Goal: Answer question/provide support: Share knowledge or assist other users

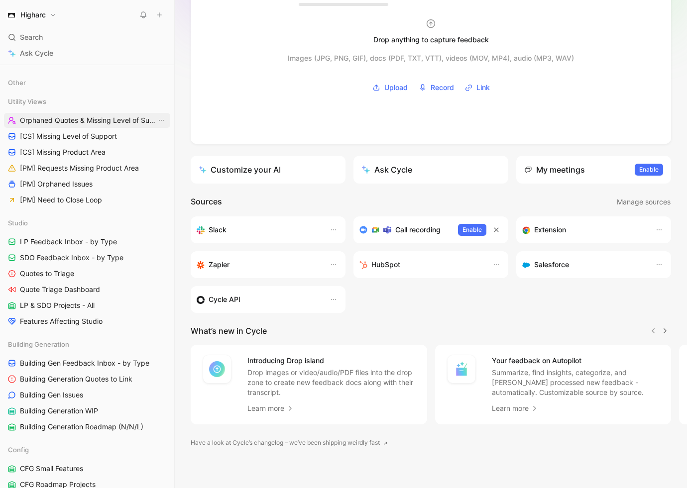
scroll to position [312, 0]
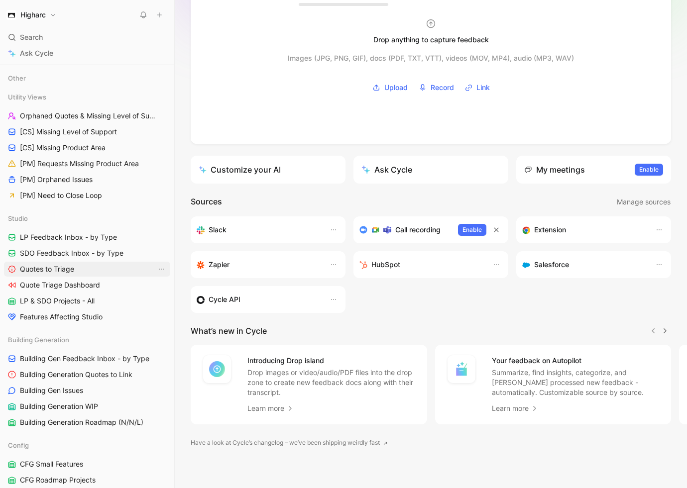
click at [74, 272] on span "Quotes to Triage" at bounding box center [47, 269] width 54 height 10
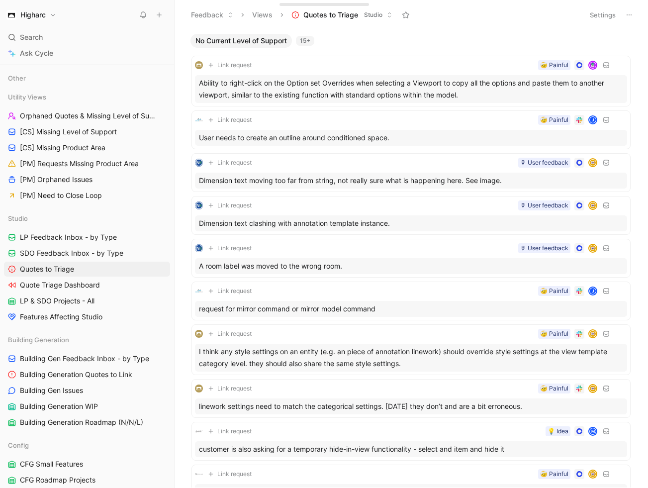
click at [173, 15] on icon at bounding box center [174, 15] width 8 height 8
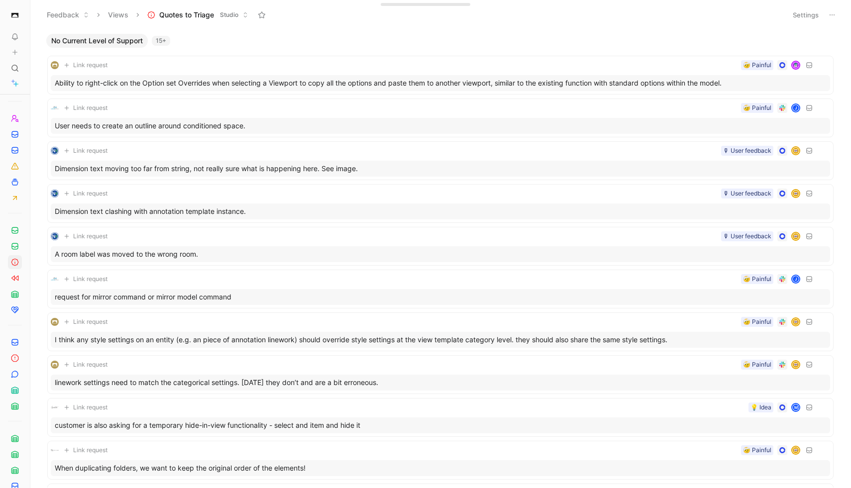
click at [31, 13] on use at bounding box center [33, 15] width 6 height 6
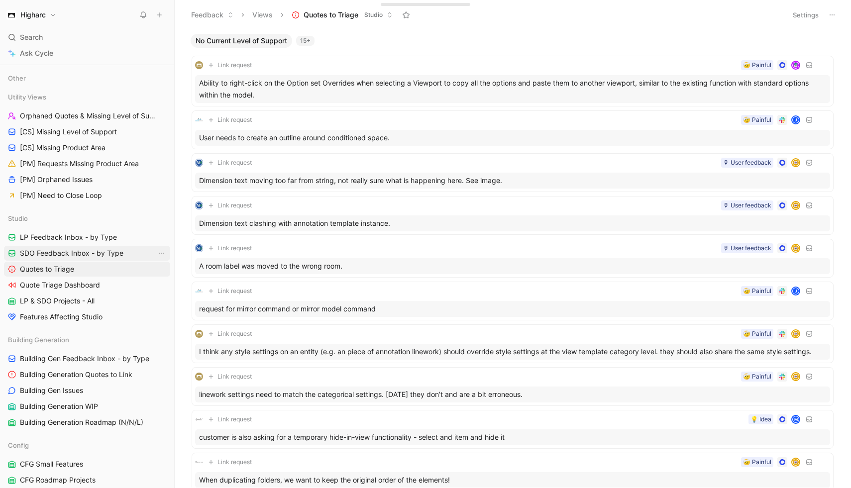
click at [97, 254] on span "SDO Feedback Inbox - by Type" at bounding box center [71, 253] width 103 height 10
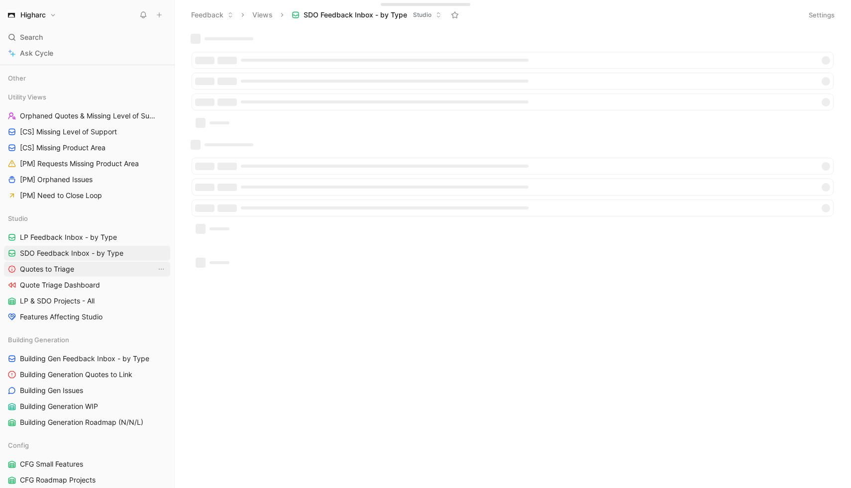
click at [90, 268] on link "Quotes to Triage" at bounding box center [87, 269] width 166 height 15
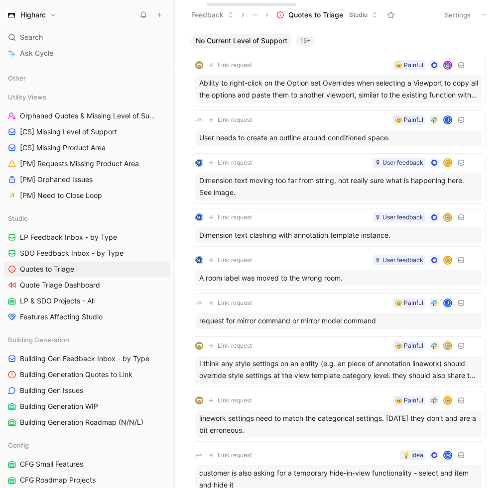
click at [500, 135] on div "No Current Level of Support 15+ Link request 🤕 Painful Ability to right-click o…" at bounding box center [339, 259] width 328 height 458
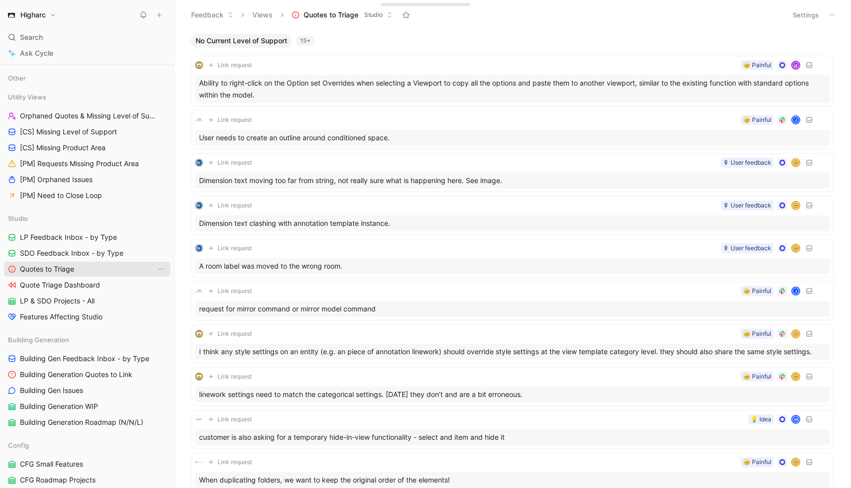
click at [73, 269] on span "Quotes to Triage" at bounding box center [47, 269] width 54 height 10
click at [73, 241] on span "LP Feedback Inbox - by Type" at bounding box center [68, 237] width 97 height 10
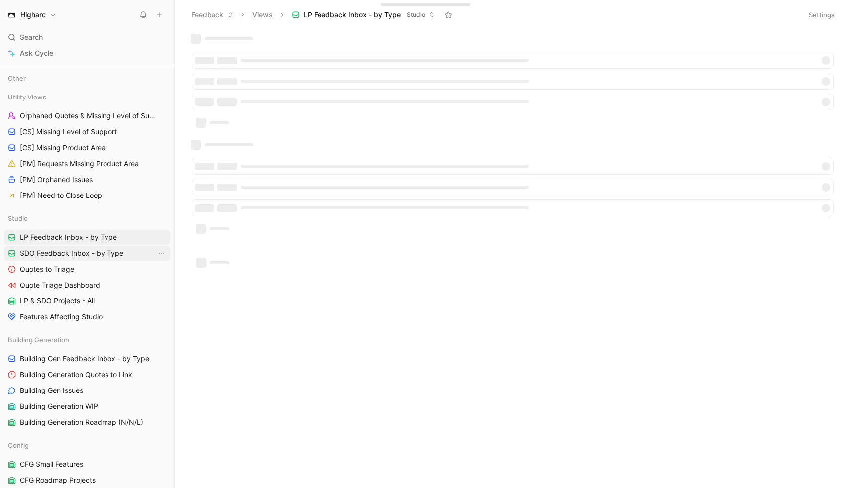
click at [73, 256] on span "SDO Feedback Inbox - by Type" at bounding box center [71, 253] width 103 height 10
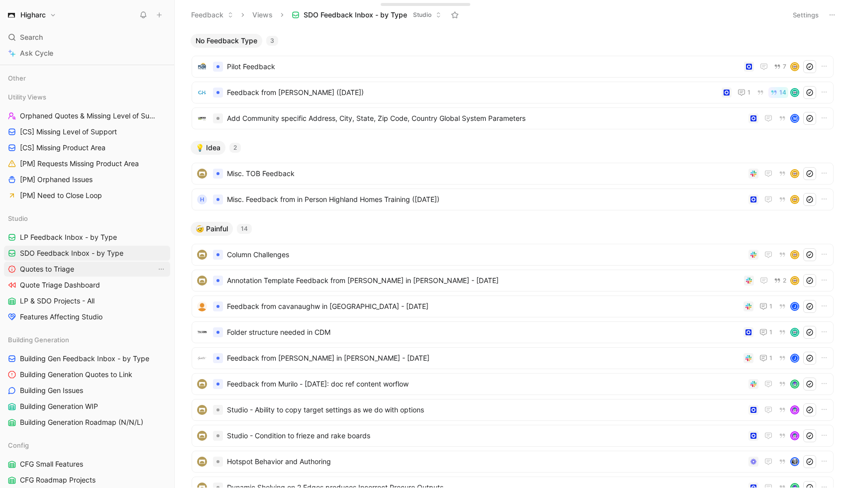
click at [85, 263] on link "Quotes to Triage" at bounding box center [87, 269] width 166 height 15
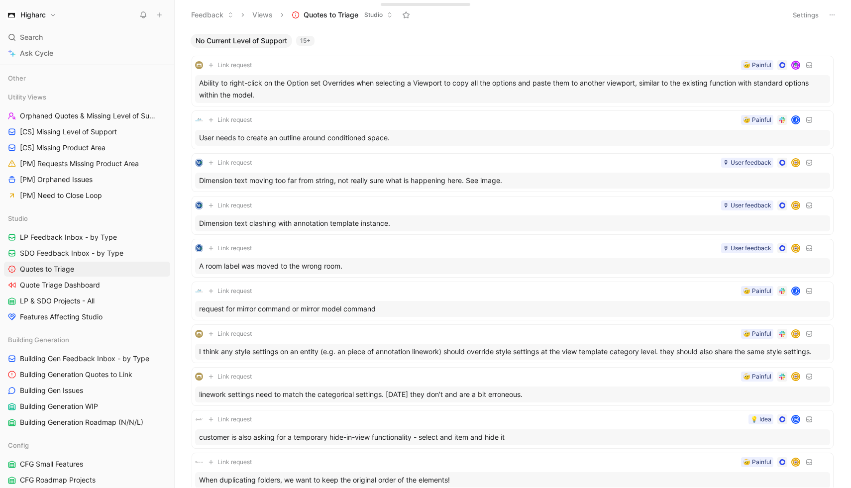
click at [314, 37] on div "15+" at bounding box center [305, 41] width 18 height 10
click at [306, 41] on div "15+" at bounding box center [305, 41] width 18 height 10
drag, startPoint x: 174, startPoint y: 41, endPoint x: 202, endPoint y: 39, distance: 28.4
click at [204, 40] on div "Higharc Search ⌘ K Ask Cycle Workspace Home G then H Feedback G then F Requests…" at bounding box center [425, 244] width 851 height 488
click at [337, 78] on div "Ability to right-click on the Option set Overrides when selecting a Viewport to…" at bounding box center [512, 89] width 635 height 28
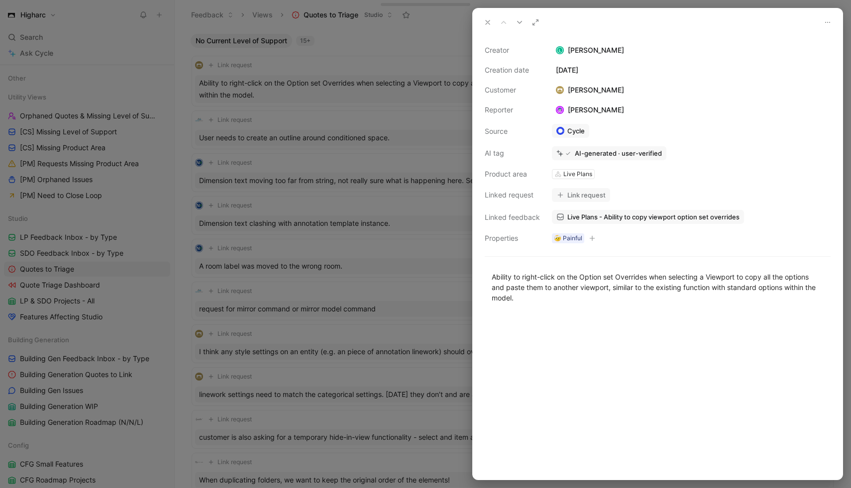
click at [484, 18] on icon at bounding box center [488, 22] width 8 height 8
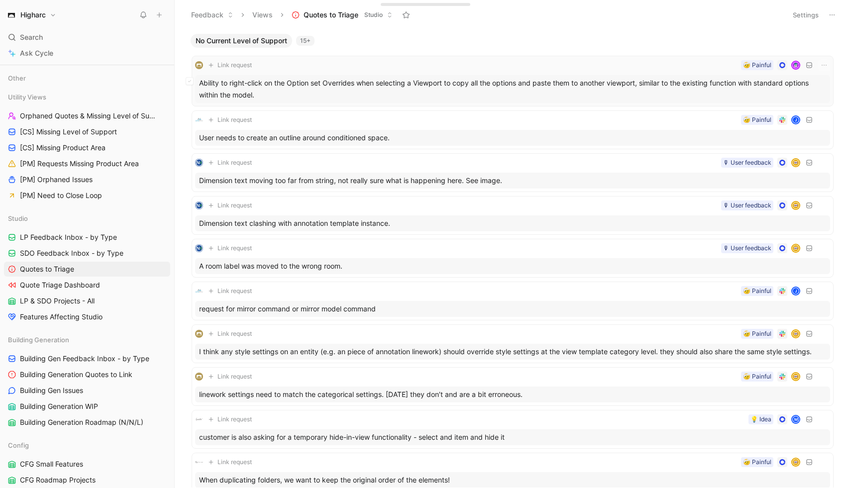
click at [341, 94] on div "Ability to right-click on the Option set Overrides when selecting a Viewport to…" at bounding box center [512, 89] width 635 height 28
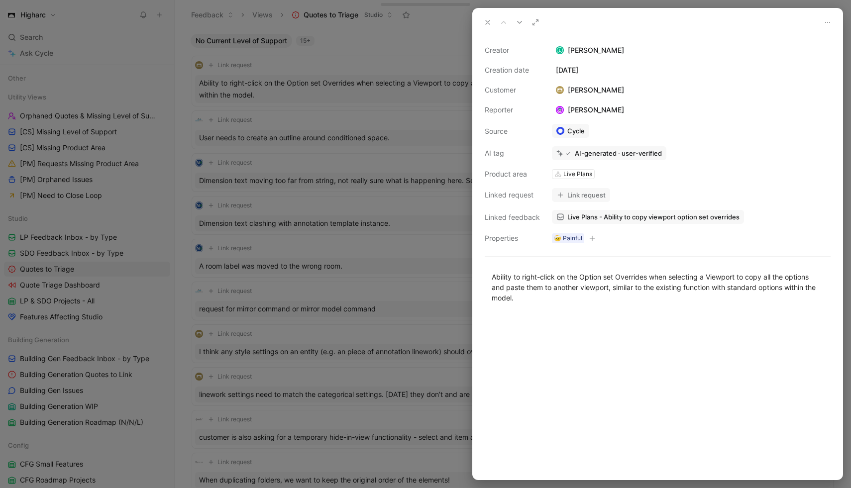
click at [569, 195] on button "Link request" at bounding box center [581, 195] width 58 height 14
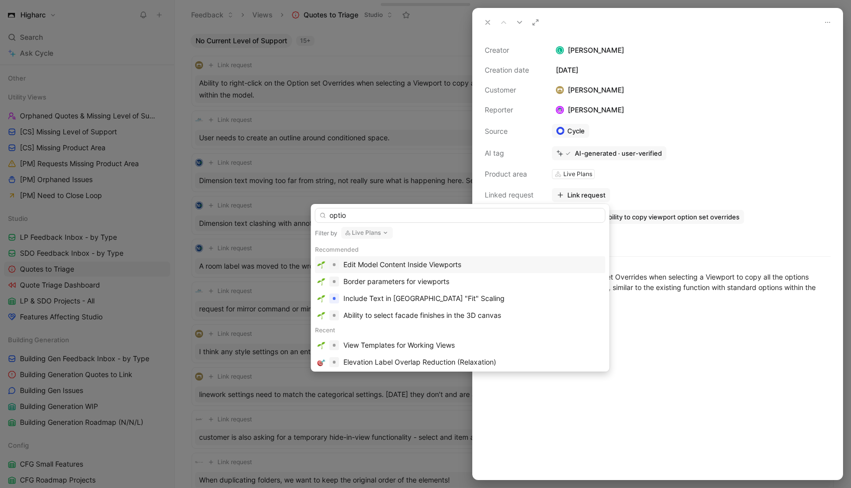
type input "option"
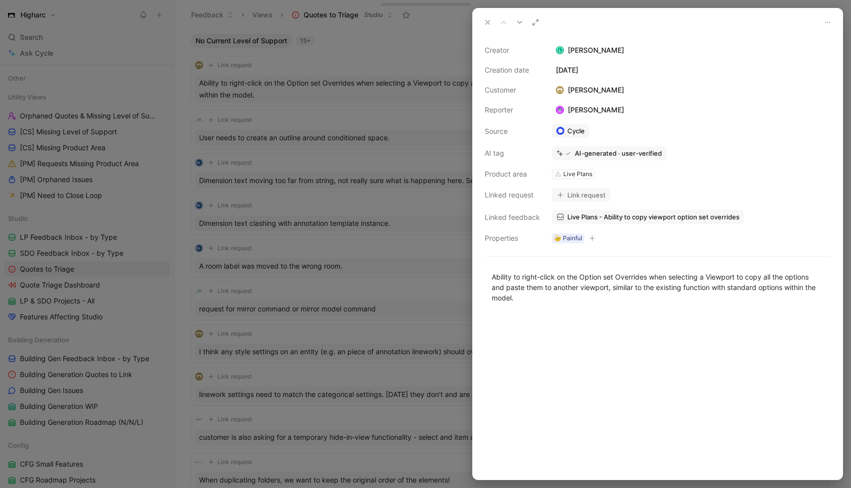
click at [615, 210] on link "Live Plans - Ability to copy viewport option set overrides" at bounding box center [648, 217] width 192 height 14
click at [489, 20] on icon at bounding box center [488, 22] width 8 height 8
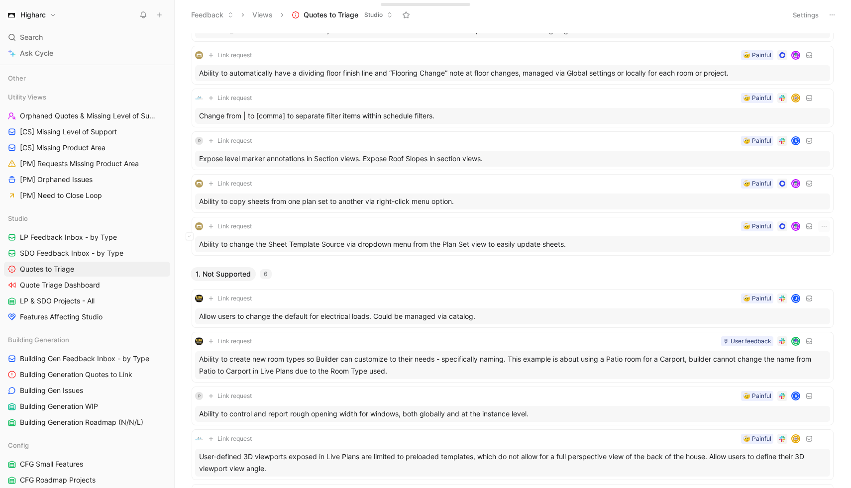
scroll to position [2494, 0]
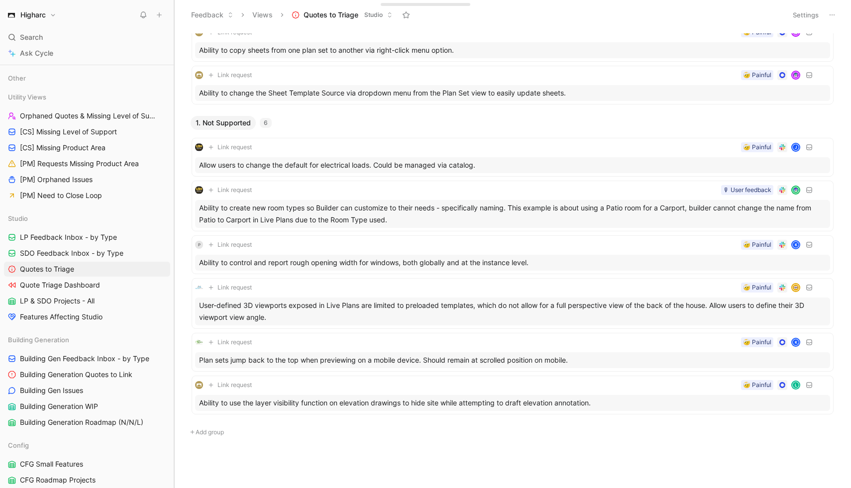
drag, startPoint x: 173, startPoint y: 116, endPoint x: 218, endPoint y: 116, distance: 44.8
click at [218, 116] on div "Higharc Search ⌘ K Ask Cycle Workspace Home G then H Feedback G then F Requests…" at bounding box center [425, 244] width 851 height 488
click at [488, 151] on div "Link request 🤕 Painful J" at bounding box center [512, 147] width 635 height 12
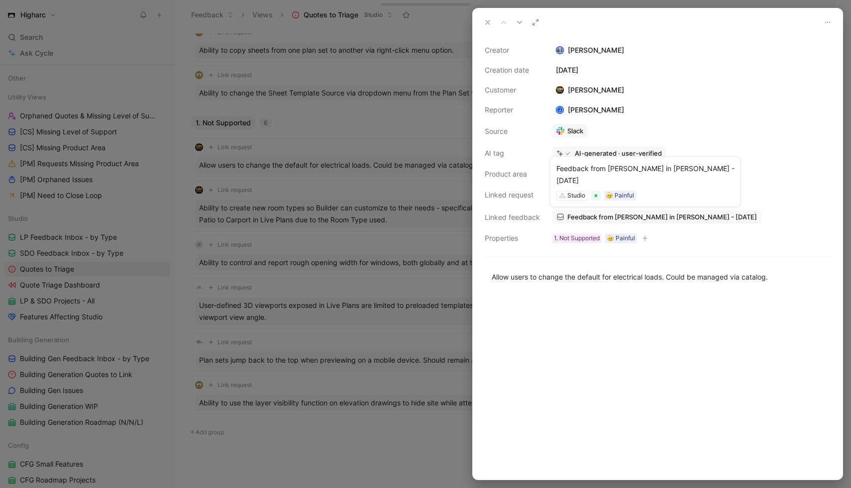
click at [615, 217] on span "Feedback from [PERSON_NAME] in [PERSON_NAME] - [DATE]" at bounding box center [662, 216] width 190 height 9
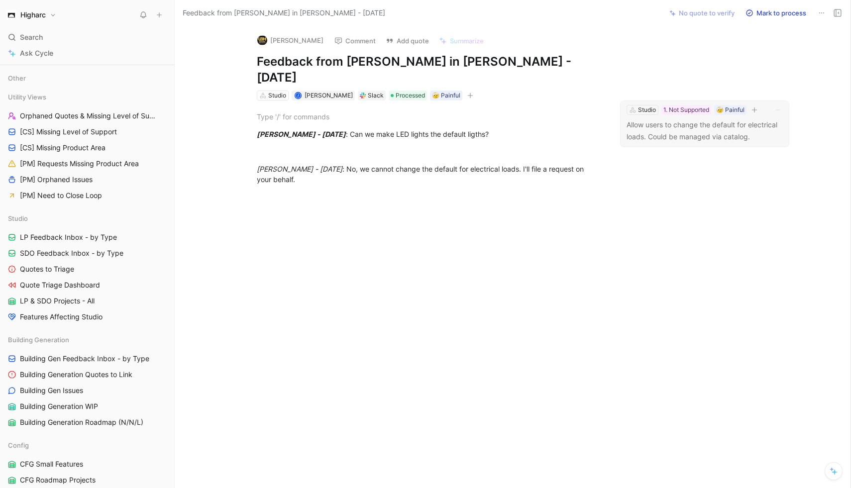
click at [615, 119] on p "Allow users to change the default for electrical loads. Could be managed via ca…" at bounding box center [704, 131] width 156 height 24
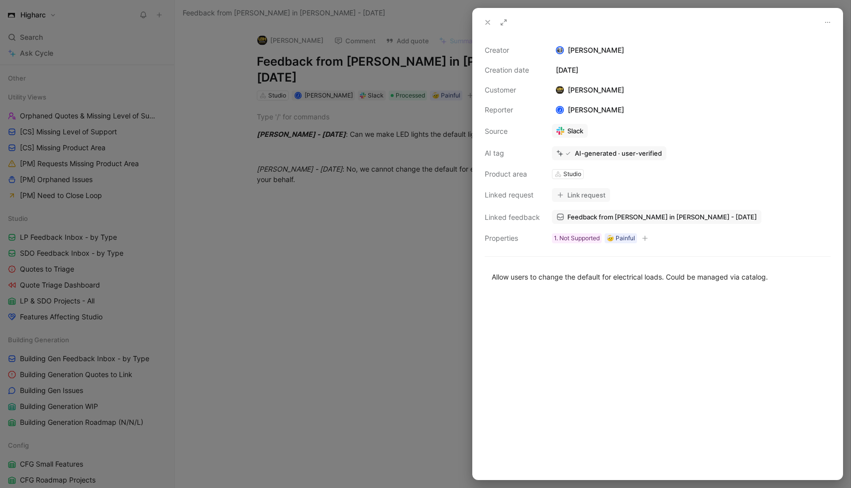
click at [367, 133] on div at bounding box center [425, 244] width 851 height 488
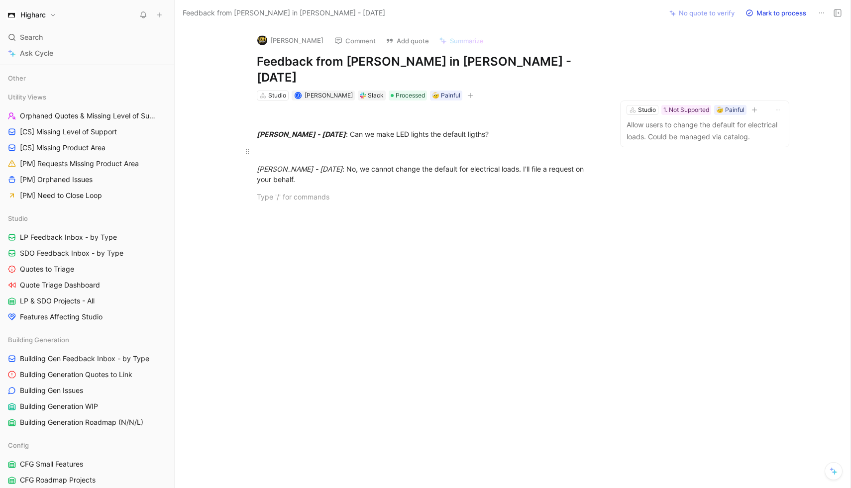
click at [409, 173] on div "[PERSON_NAME] - [DATE] : Can we make LED lights the default ligths? [PERSON_NAM…" at bounding box center [429, 157] width 467 height 112
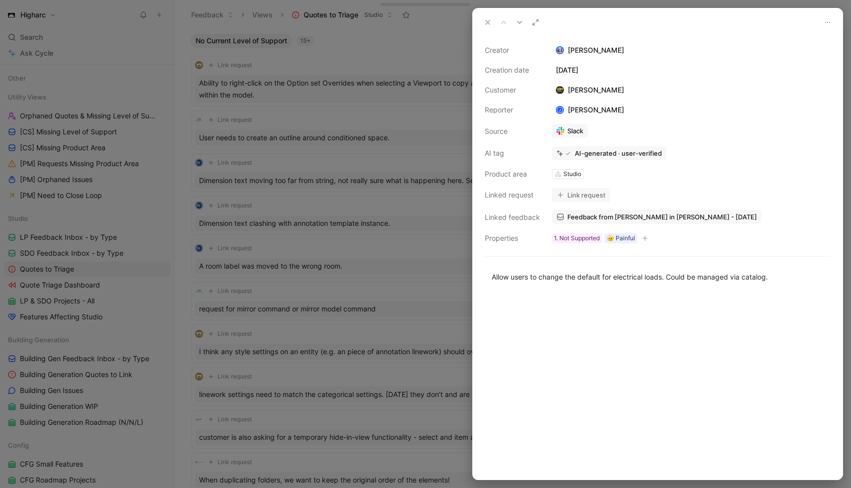
click at [492, 15] on button at bounding box center [488, 22] width 14 height 14
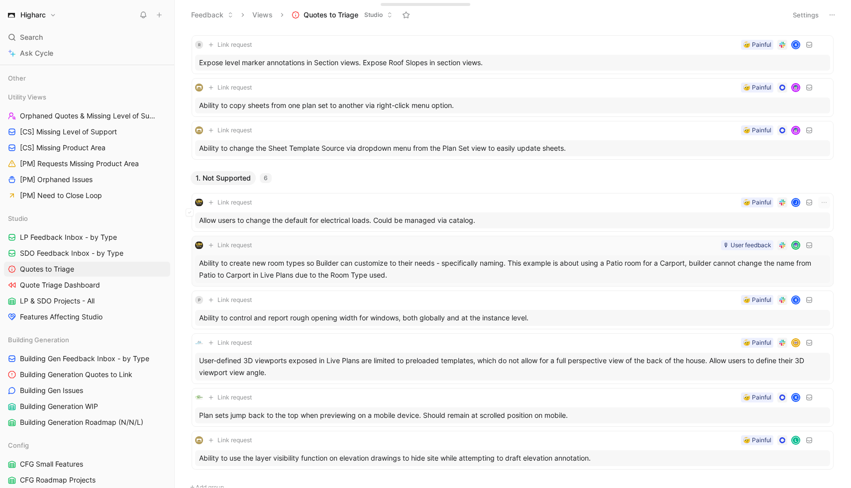
scroll to position [2427, 0]
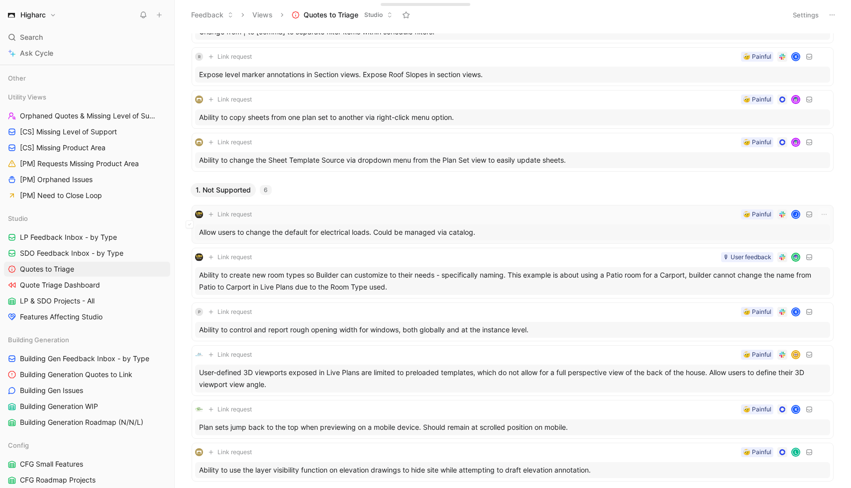
click at [582, 222] on div "Link request 🤕 Painful J Allow users to change the default for electrical loads…" at bounding box center [512, 224] width 635 height 32
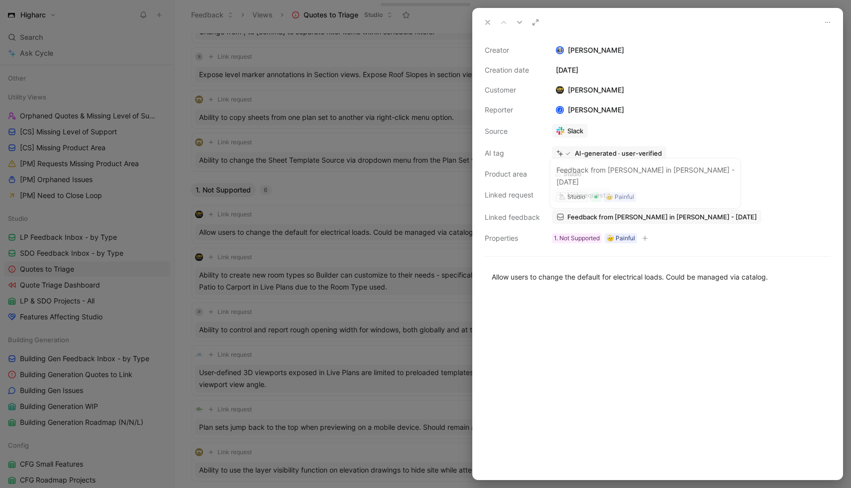
click at [613, 217] on span "Feedback from [PERSON_NAME] in [PERSON_NAME] - [DATE]" at bounding box center [662, 216] width 190 height 9
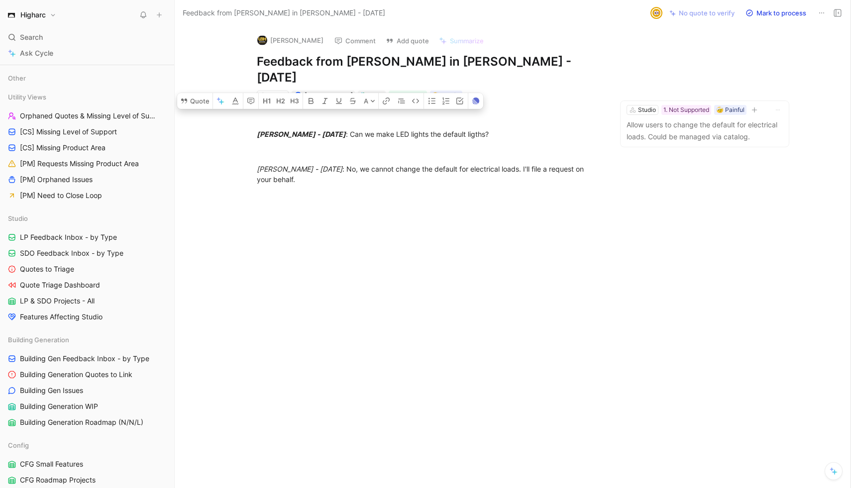
drag, startPoint x: 347, startPoint y: 169, endPoint x: 231, endPoint y: 106, distance: 132.0
click at [231, 106] on div "[PERSON_NAME] - [DATE] : Can we make LED lights the default ligths? [PERSON_NAM…" at bounding box center [429, 157] width 467 height 112
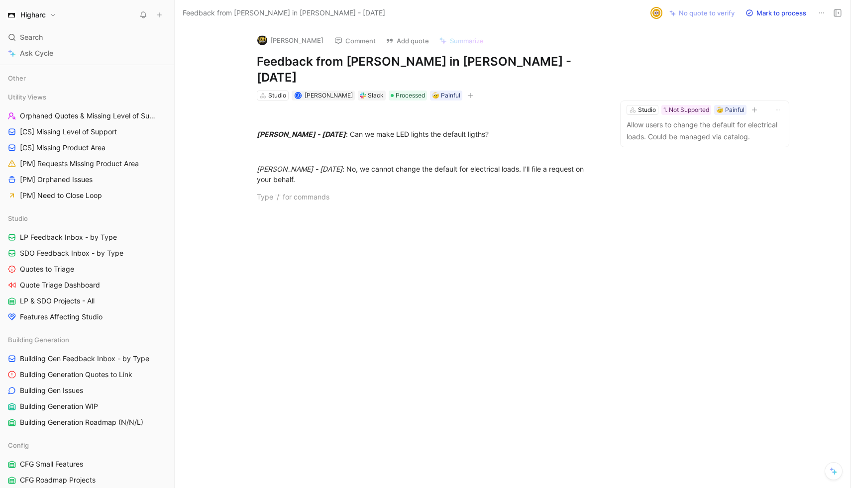
click at [369, 193] on div "[PERSON_NAME] - [DATE] : Can we make LED lights the default ligths? [PERSON_NAM…" at bounding box center [429, 157] width 467 height 112
click at [615, 119] on p "Allow users to change the default for electrical loads. Could be managed via ca…" at bounding box center [704, 131] width 156 height 24
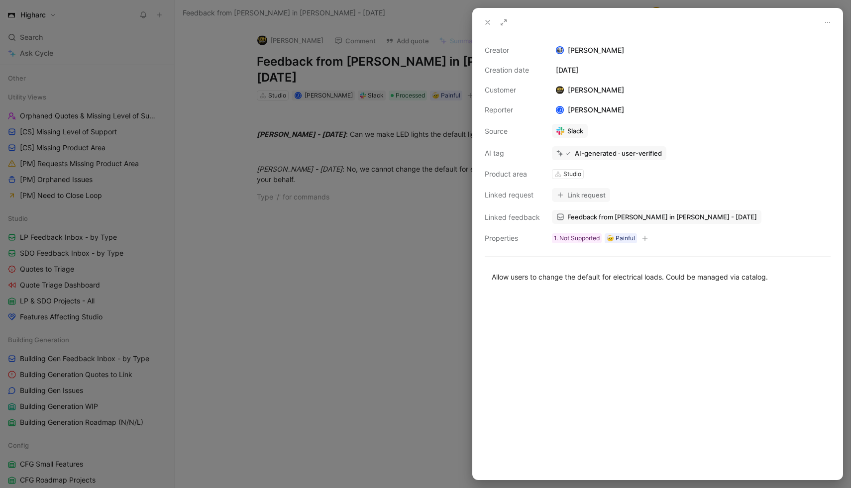
click at [486, 22] on icon at bounding box center [488, 22] width 8 height 8
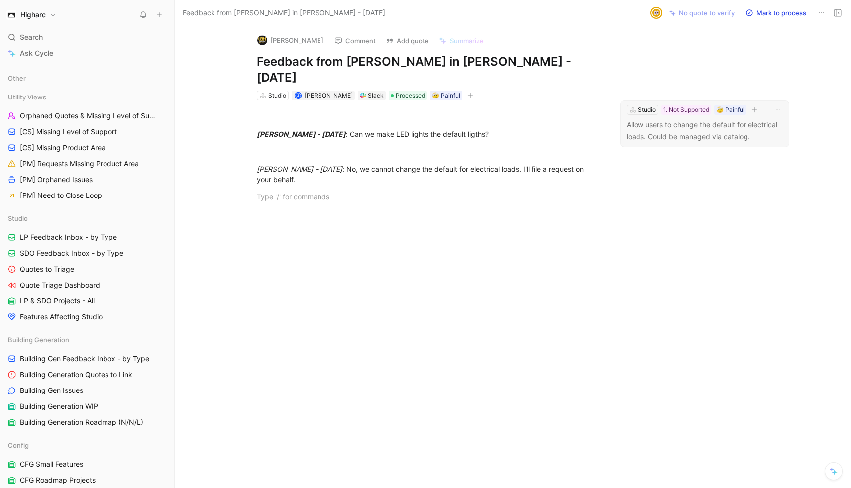
click at [615, 119] on p "Allow users to change the default for electrical loads. Could be managed via ca…" at bounding box center [704, 131] width 156 height 24
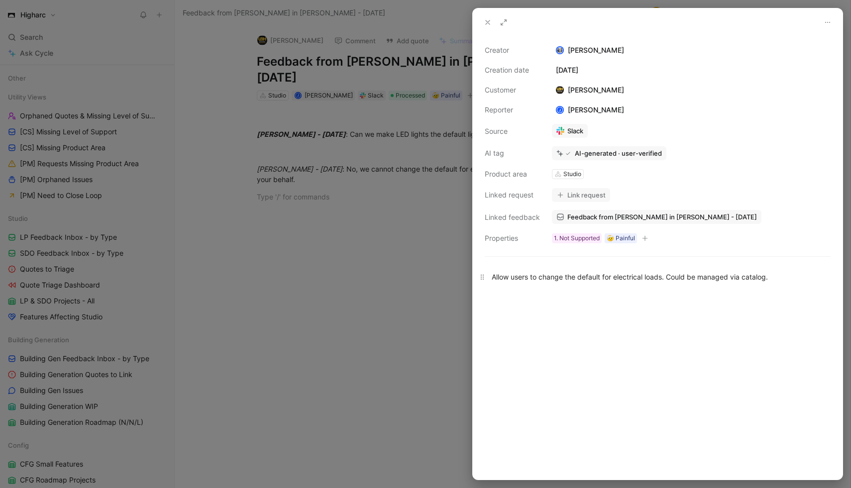
click at [615, 282] on p "Allow users to change the default for electrical loads. Could be managed via ca…" at bounding box center [658, 277] width 370 height 16
click at [490, 24] on icon at bounding box center [488, 22] width 8 height 8
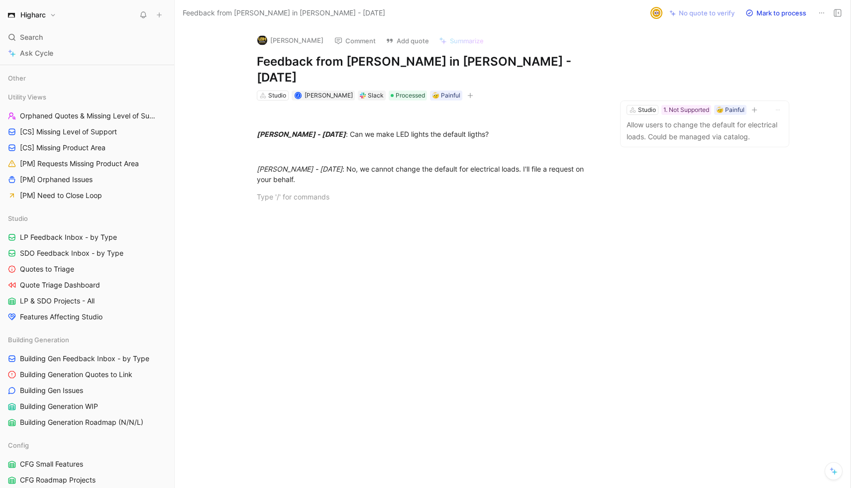
drag, startPoint x: 240, startPoint y: 33, endPoint x: 529, endPoint y: 270, distance: 373.0
click at [529, 270] on div "[PERSON_NAME] Comment Add quote Summarize Feedback from [PERSON_NAME] in [PERSO…" at bounding box center [513, 257] width 676 height 462
click at [615, 326] on div "[PERSON_NAME] Comment Add quote Summarize Feedback from [PERSON_NAME] in [PERSO…" at bounding box center [513, 257] width 676 height 462
drag, startPoint x: 241, startPoint y: 33, endPoint x: 535, endPoint y: 260, distance: 371.7
click at [536, 260] on div "[PERSON_NAME] Comment Add quote Summarize Feedback from [PERSON_NAME] in [PERSO…" at bounding box center [513, 257] width 676 height 462
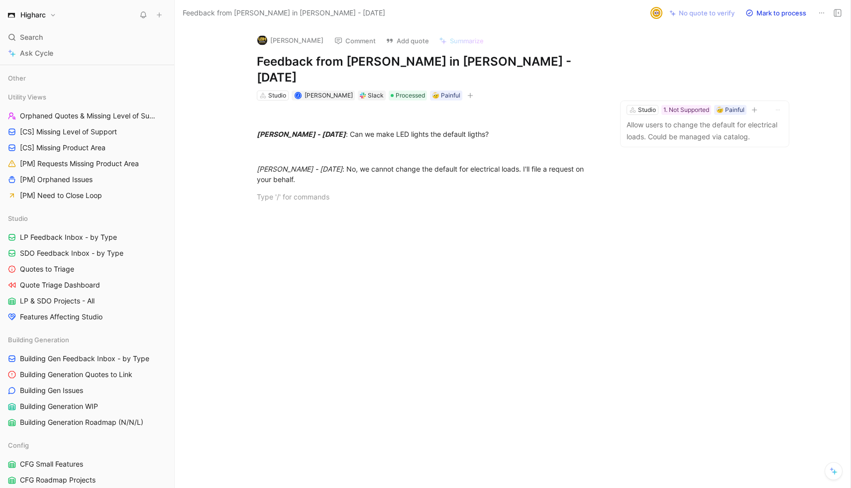
click at [615, 309] on div at bounding box center [429, 286] width 467 height 146
drag, startPoint x: 412, startPoint y: 229, endPoint x: 212, endPoint y: -1, distance: 305.4
click at [212, 0] on html "Higharc Search ⌘ K Ask Cycle Workspace Home G then H Feedback G then F Requests…" at bounding box center [425, 244] width 851 height 488
click at [513, 273] on div at bounding box center [429, 286] width 467 height 146
drag, startPoint x: 346, startPoint y: 117, endPoint x: 505, endPoint y: 166, distance: 166.0
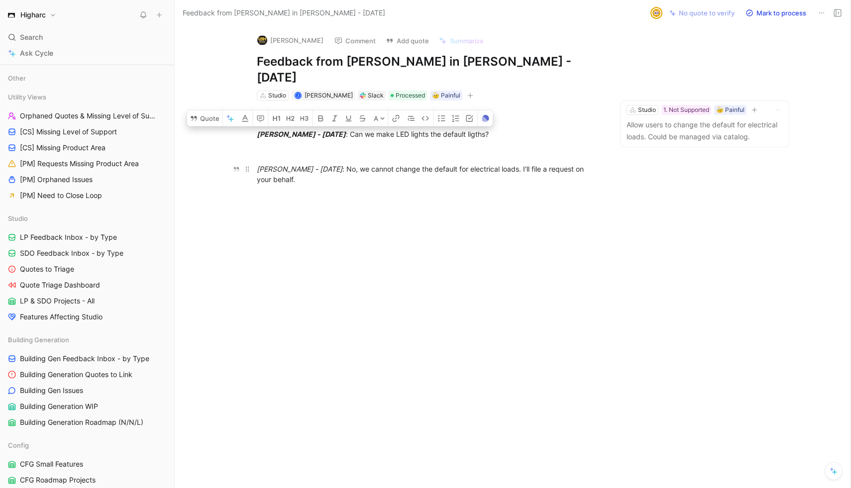
click at [505, 166] on div "[PERSON_NAME] - [DATE] : Can we make LED lights the default ligths? [PERSON_NAM…" at bounding box center [429, 157] width 467 height 112
click at [505, 166] on div "[PERSON_NAME] - [DATE] : No, we cannot change the default for electrical loads.…" at bounding box center [429, 174] width 344 height 21
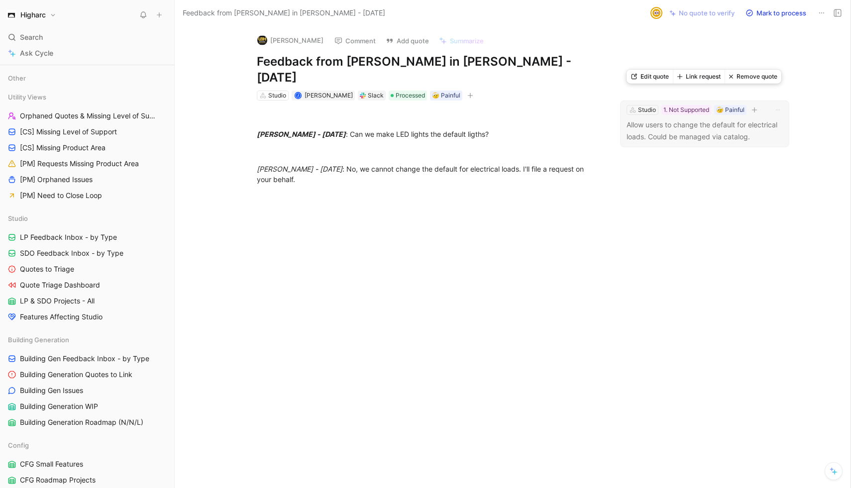
click at [615, 127] on div "Studio 1. Not Supported 🤕 Painful Allow users to change the default for electri…" at bounding box center [704, 124] width 169 height 47
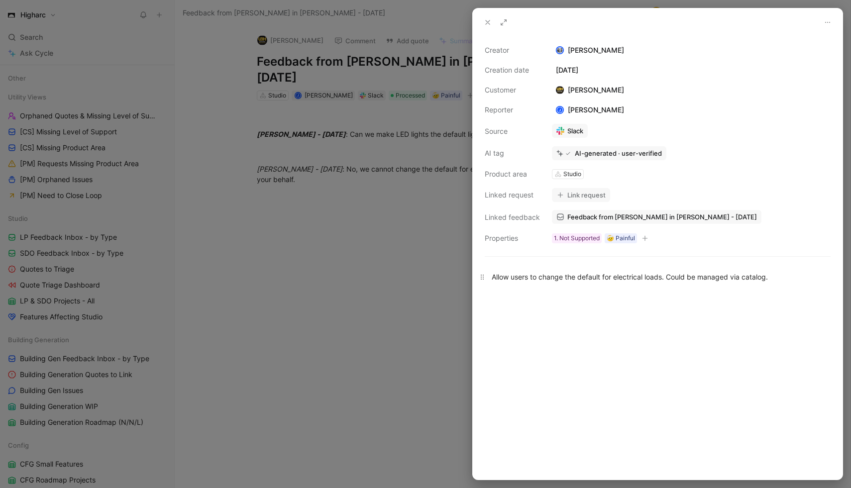
click at [615, 277] on div "Allow users to change the default for electrical loads. Could be managed via ca…" at bounding box center [658, 277] width 332 height 10
click at [354, 143] on div at bounding box center [425, 244] width 851 height 488
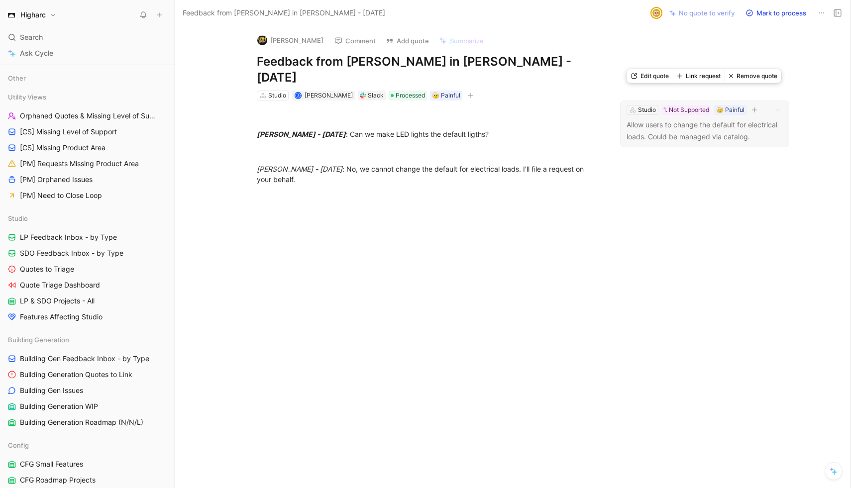
click at [615, 126] on p "Allow users to change the default for electrical loads. Could be managed via ca…" at bounding box center [704, 131] width 156 height 24
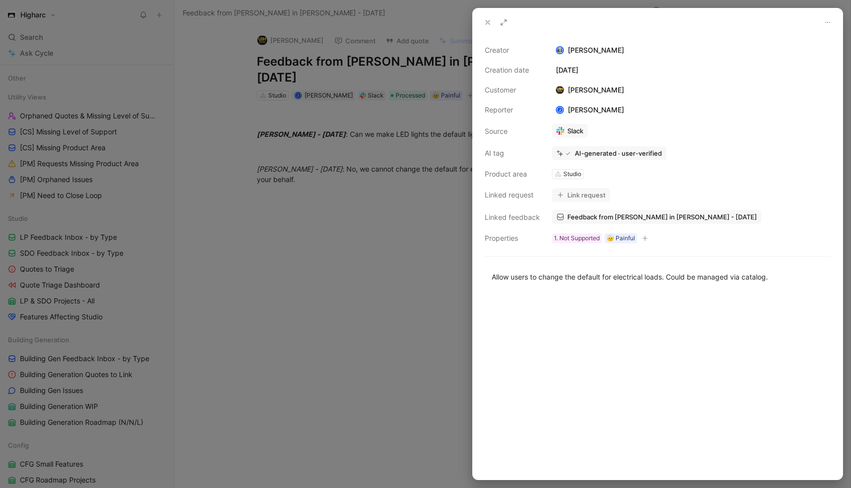
click at [419, 232] on div at bounding box center [425, 244] width 851 height 488
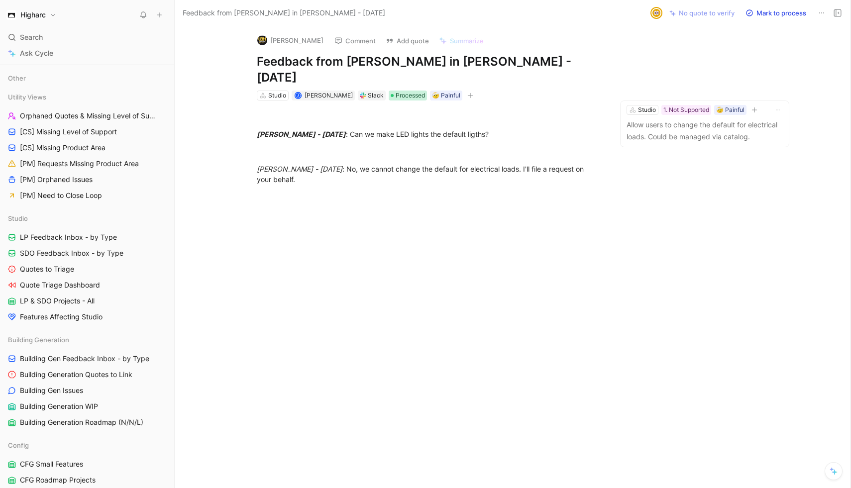
click at [407, 91] on span "Processed" at bounding box center [410, 96] width 29 height 10
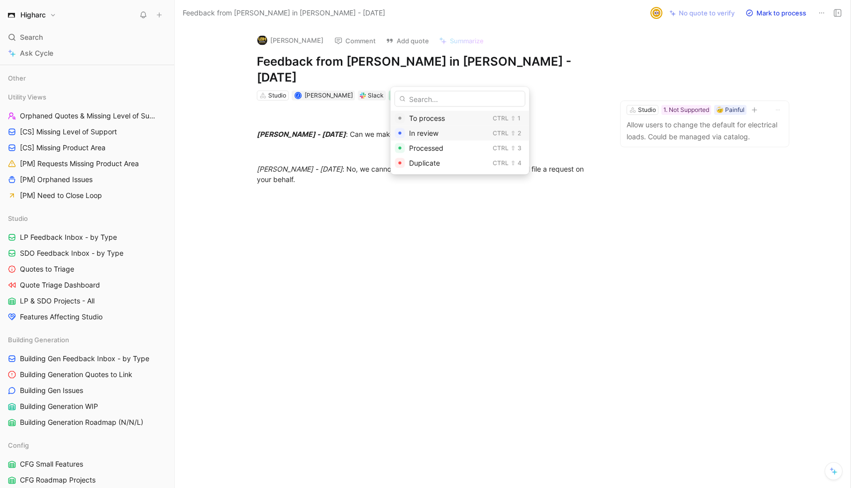
click at [442, 135] on div "In review" at bounding box center [449, 133] width 80 height 12
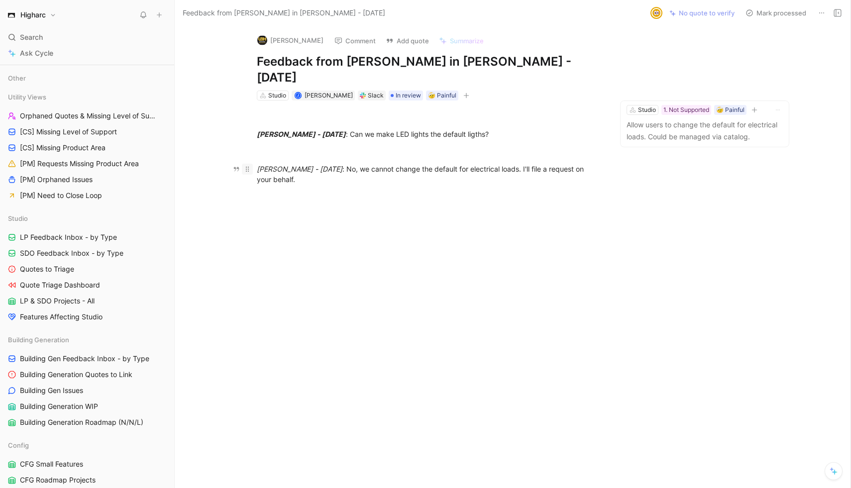
click at [247, 165] on icon at bounding box center [247, 169] width 8 height 8
click at [283, 165] on em "[PERSON_NAME] - [DATE]" at bounding box center [300, 169] width 86 height 8
click at [328, 172] on div "[PERSON_NAME] - [DATE] : Can we make LED lights the default ligths? [PERSON_NAM…" at bounding box center [429, 157] width 467 height 112
click at [330, 40] on button "Comment" at bounding box center [355, 41] width 50 height 14
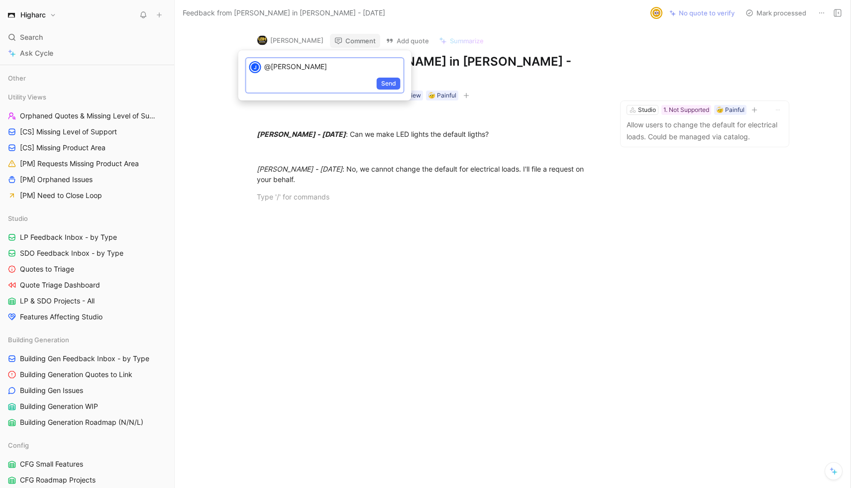
click at [277, 72] on div "@[PERSON_NAME]" at bounding box center [333, 66] width 139 height 16
click at [275, 63] on p "@[PERSON_NAME]" at bounding box center [332, 66] width 136 height 10
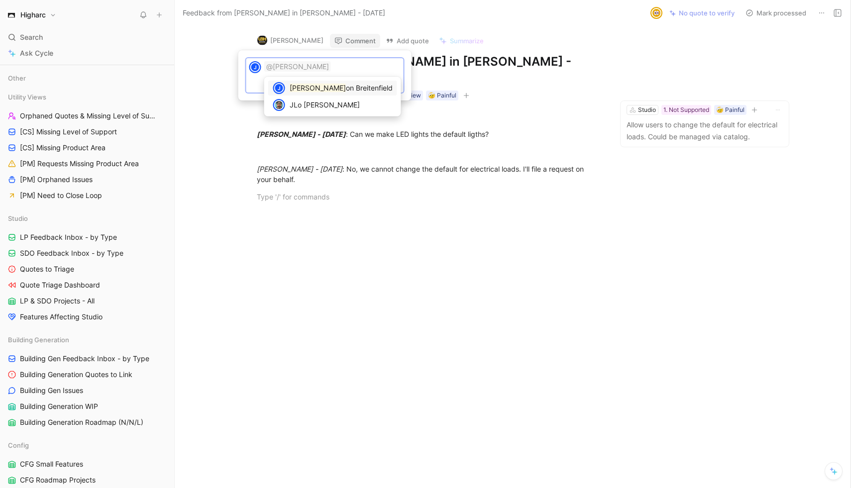
click at [316, 81] on div "J [PERSON_NAME] on [PERSON_NAME]" at bounding box center [332, 88] width 129 height 15
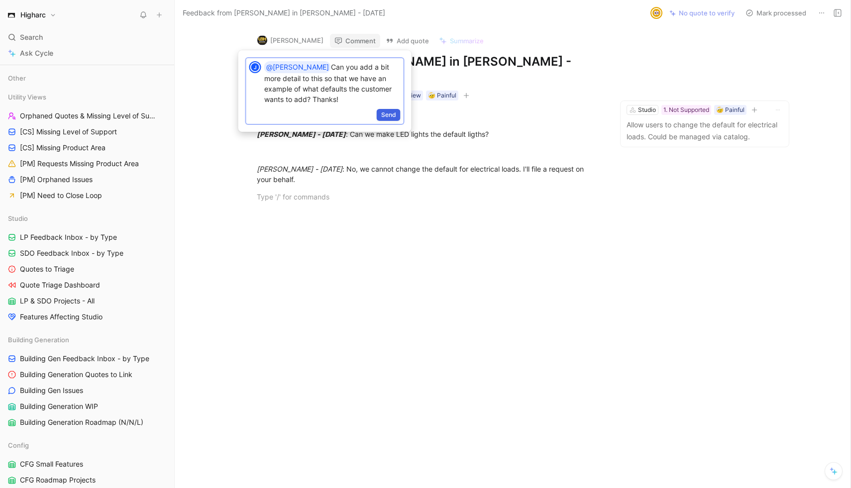
click at [391, 120] on button "Send" at bounding box center [389, 115] width 24 height 12
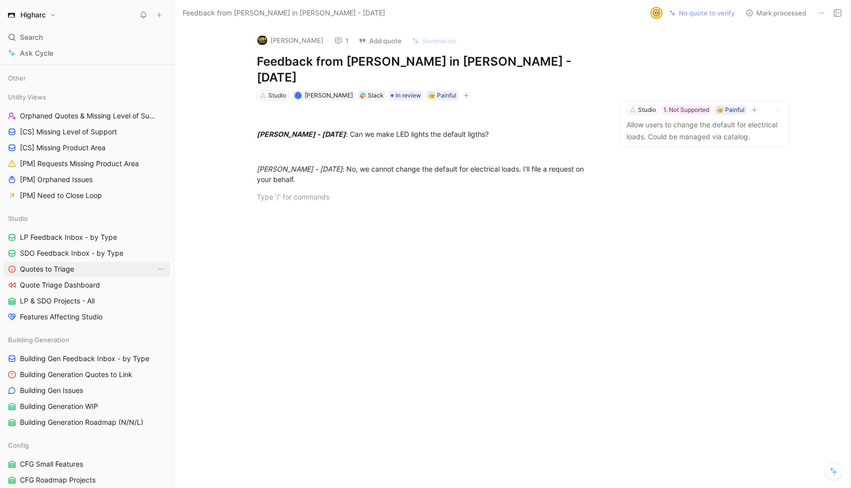
click at [67, 262] on link "Quotes to Triage" at bounding box center [87, 269] width 166 height 15
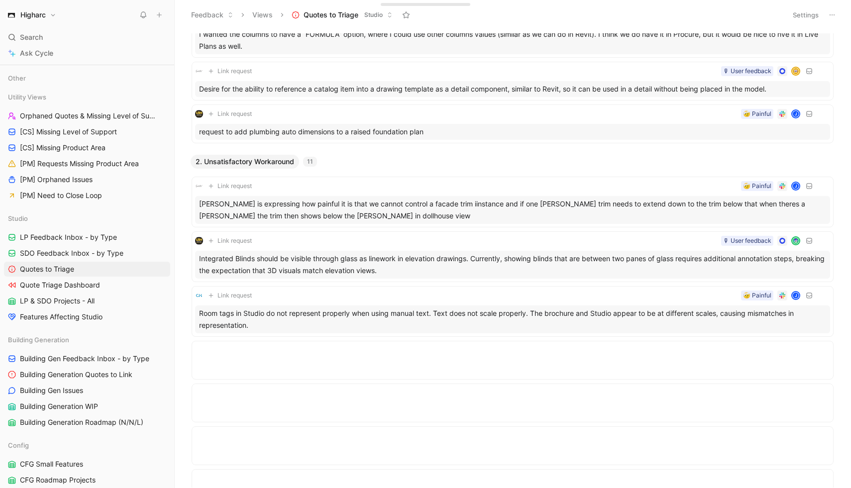
scroll to position [2494, 0]
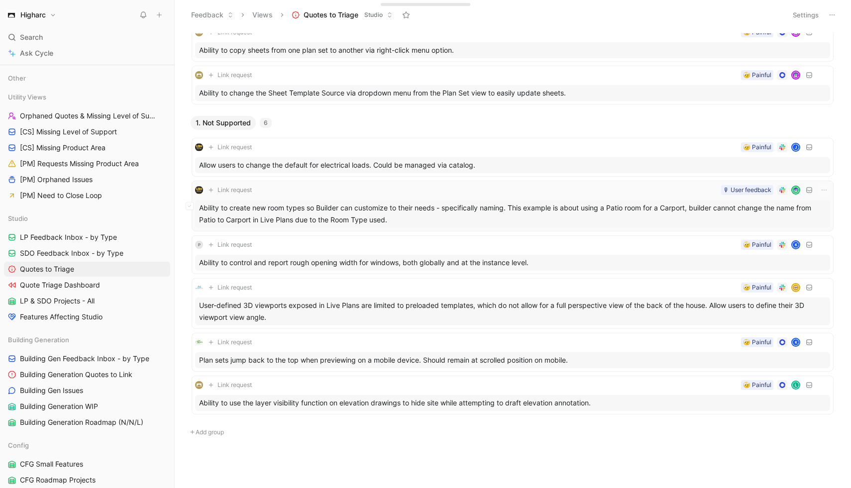
click at [409, 208] on div "Ability to create new room types so Builder can customize to their needs - spec…" at bounding box center [512, 214] width 635 height 28
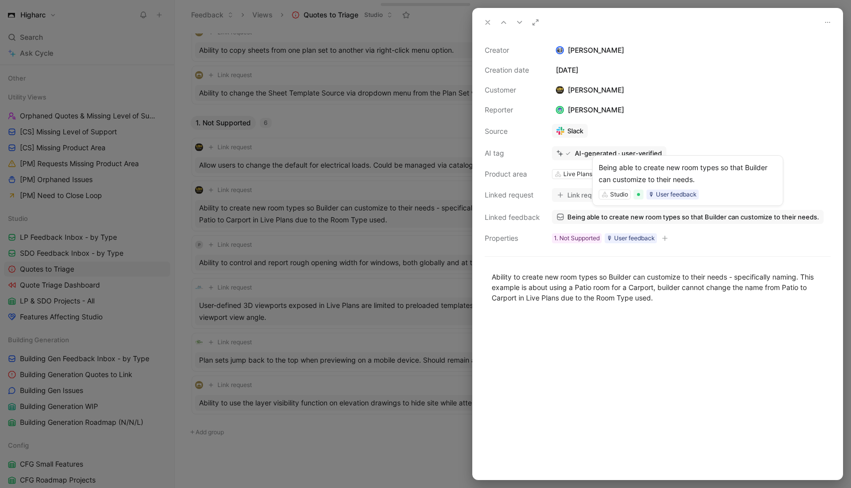
click at [602, 217] on span "Being able to create new room types so that Builder can customize to their need…" at bounding box center [693, 216] width 252 height 9
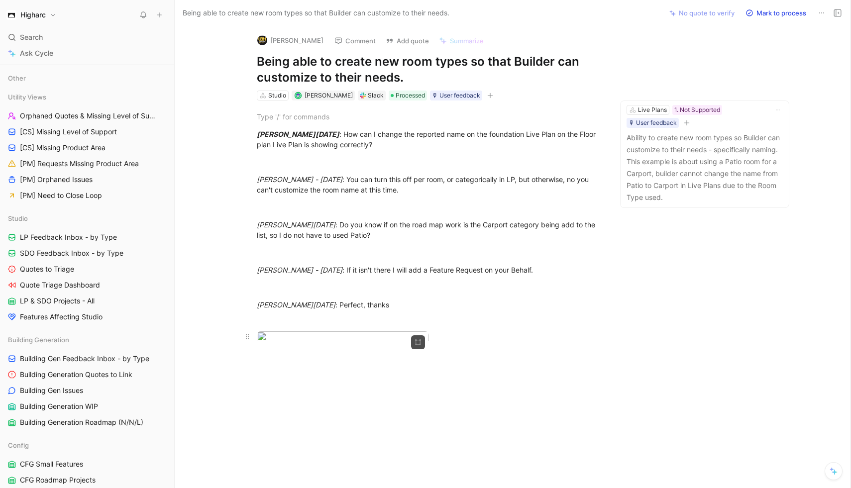
click at [407, 401] on body "Higharc Search ⌘ K Ask Cycle Workspace Home G then H Feedback G then F Requests…" at bounding box center [425, 244] width 851 height 488
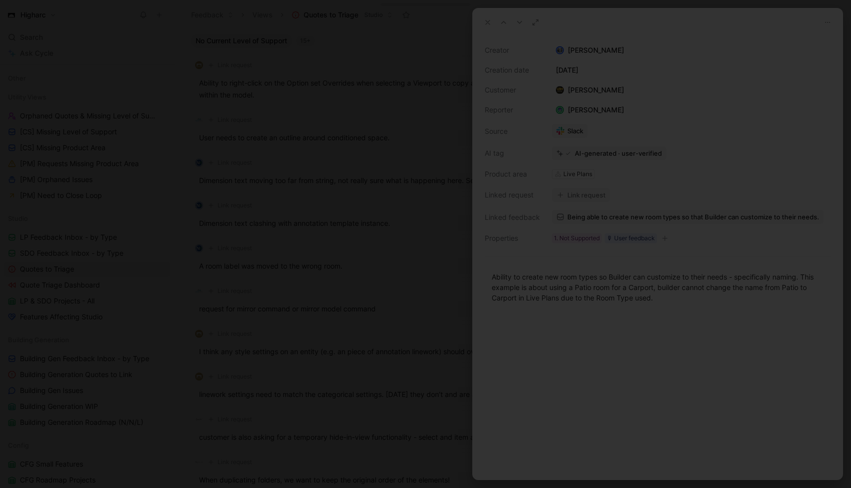
click at [513, 488] on div at bounding box center [425, 488] width 851 height 0
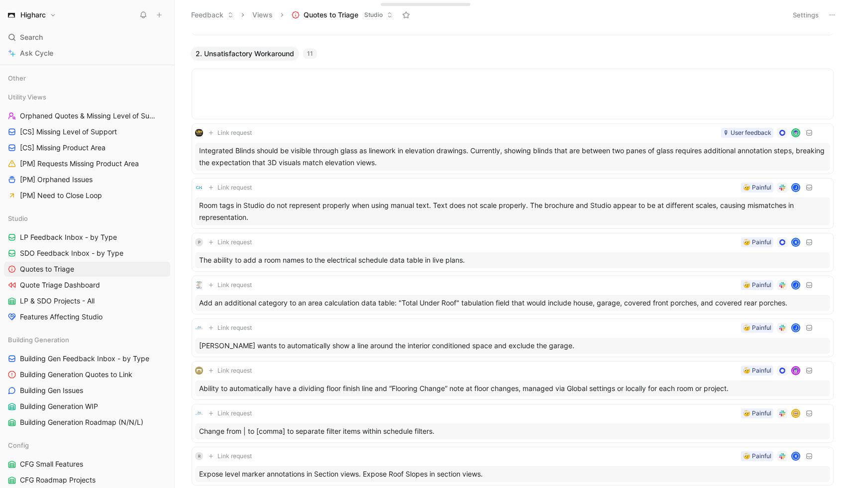
scroll to position [2494, 0]
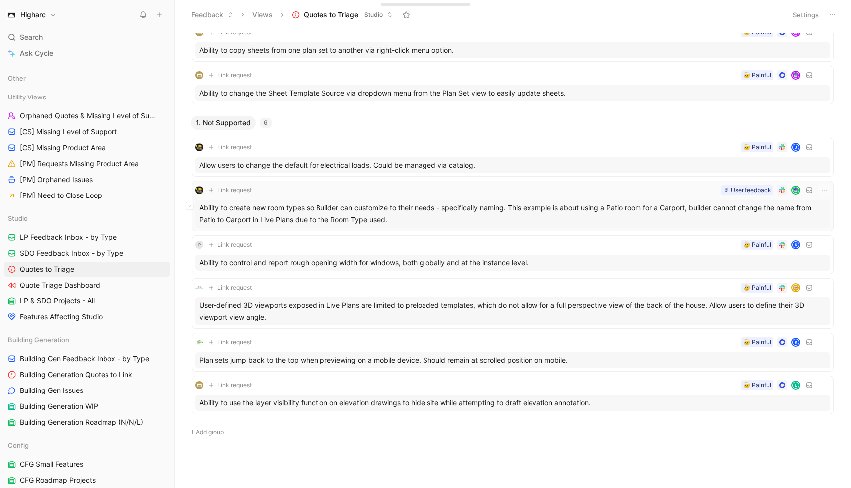
click at [436, 209] on div "Ability to create new room types so Builder can customize to their needs - spec…" at bounding box center [512, 214] width 635 height 28
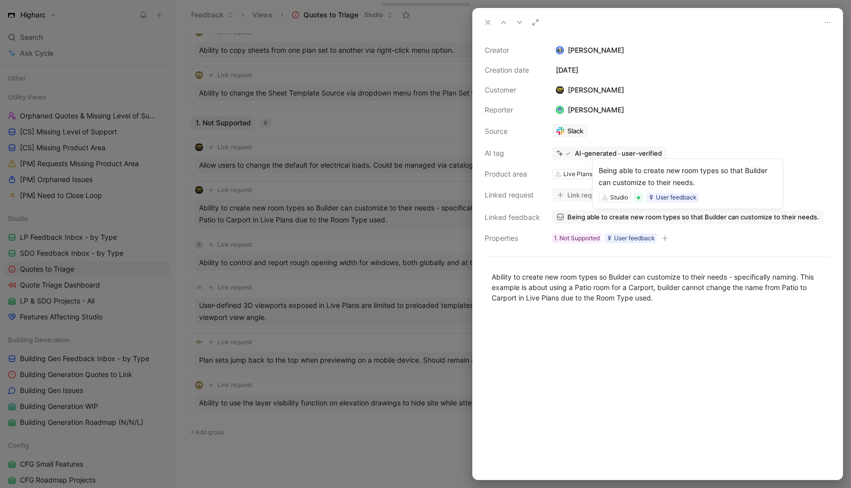
click at [615, 213] on span "Being able to create new room types so that Builder can customize to their need…" at bounding box center [693, 216] width 252 height 9
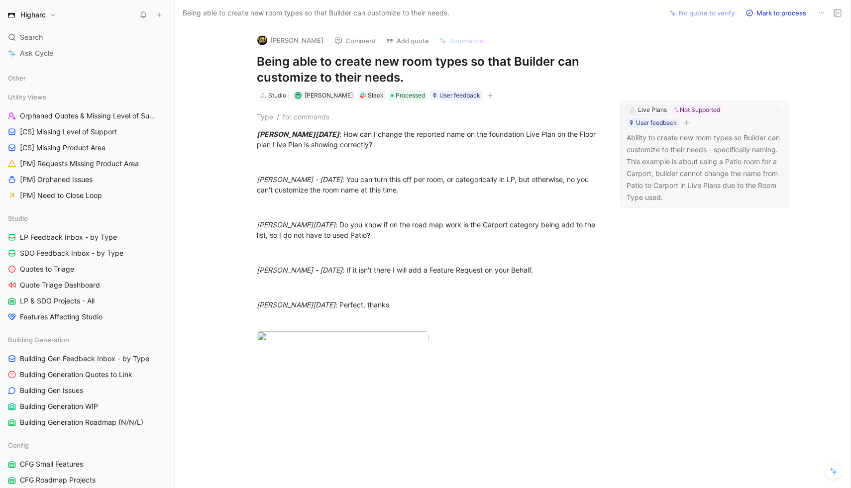
click at [615, 172] on p "Ability to create new room types so Builder can customize to their needs - spec…" at bounding box center [704, 168] width 156 height 72
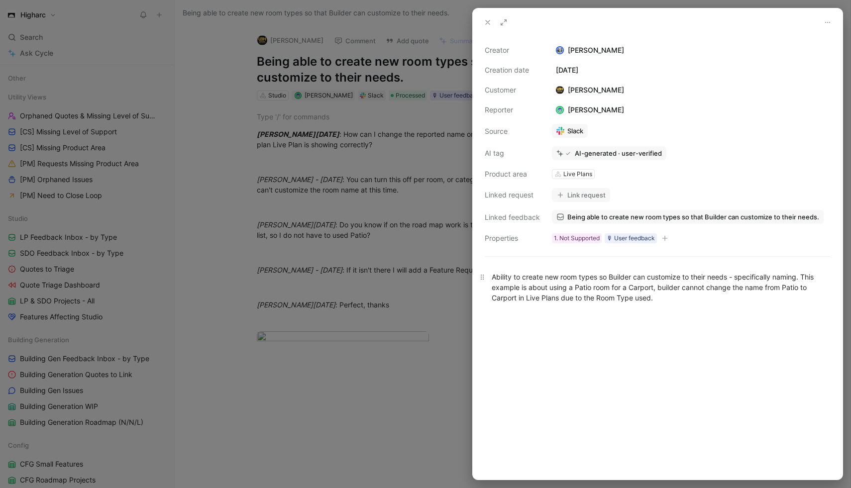
click at [615, 300] on div "Ability to create new room types so Builder can customize to their needs - spec…" at bounding box center [658, 287] width 332 height 31
click at [369, 385] on div at bounding box center [425, 244] width 851 height 488
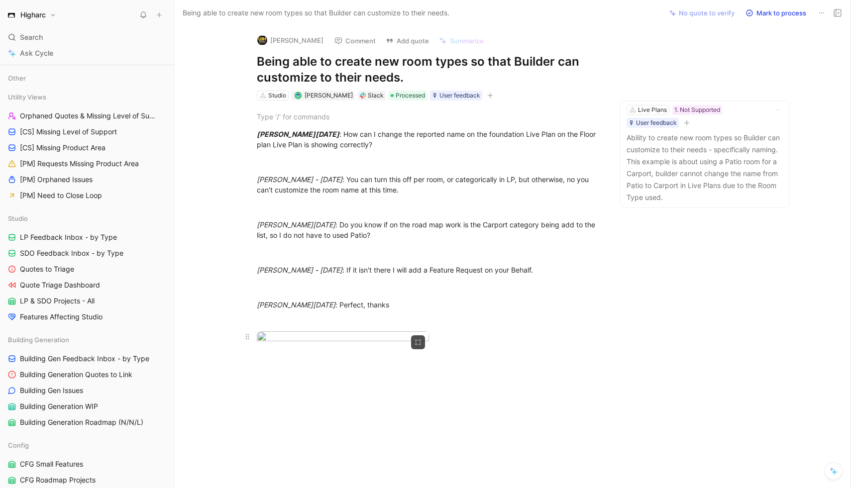
click at [370, 392] on body "Higharc Search ⌘ K Ask Cycle Workspace Home G then H Feedback G then F Requests…" at bounding box center [425, 244] width 851 height 488
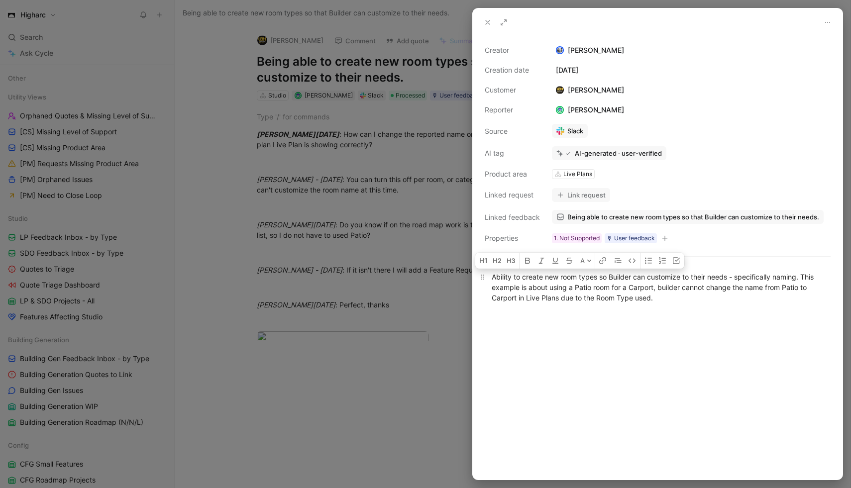
drag, startPoint x: 523, startPoint y: 277, endPoint x: 608, endPoint y: 278, distance: 84.6
click at [608, 278] on div "Ability to create new room types so Builder can customize to their needs - spec…" at bounding box center [658, 287] width 332 height 31
click at [615, 298] on div "Ability to change the auto “Porch Slab” text so that Builder can customize to t…" at bounding box center [658, 287] width 332 height 31
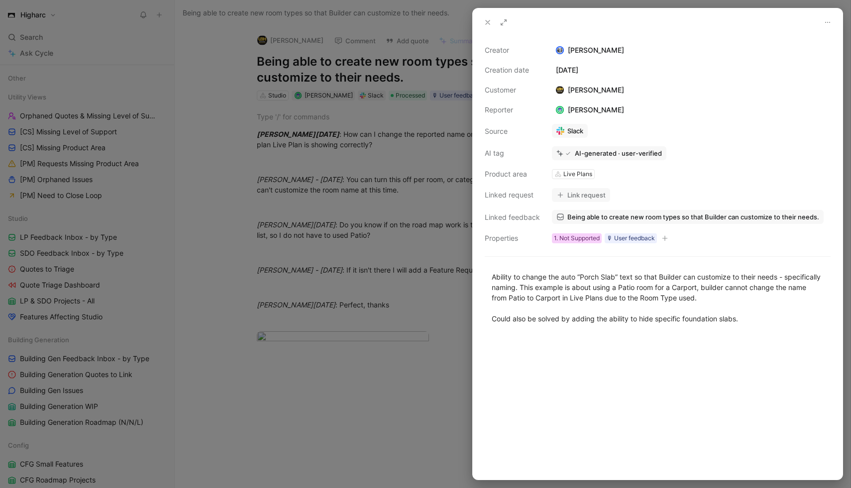
click at [581, 239] on div "1. Not Supported" at bounding box center [577, 238] width 46 height 10
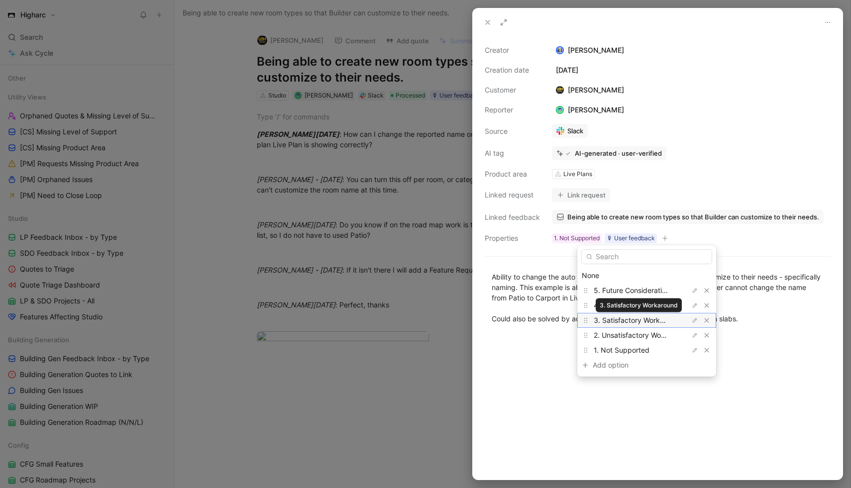
click at [615, 321] on span "3. Satisfactory Workaround" at bounding box center [638, 320] width 89 height 8
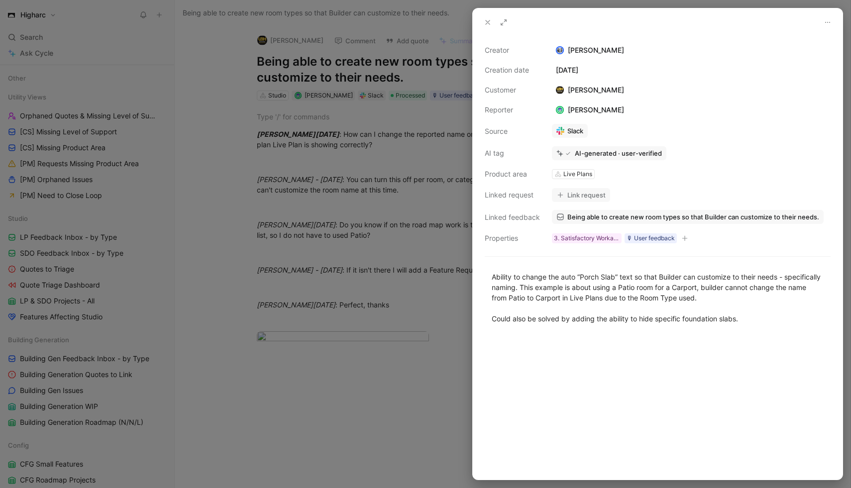
click at [589, 194] on button "Link request" at bounding box center [581, 195] width 58 height 14
click at [490, 26] on icon at bounding box center [488, 22] width 8 height 8
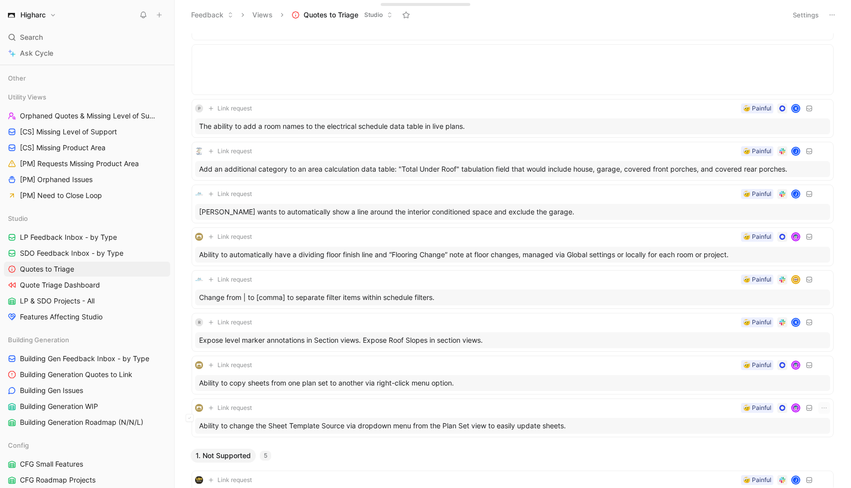
scroll to position [2494, 0]
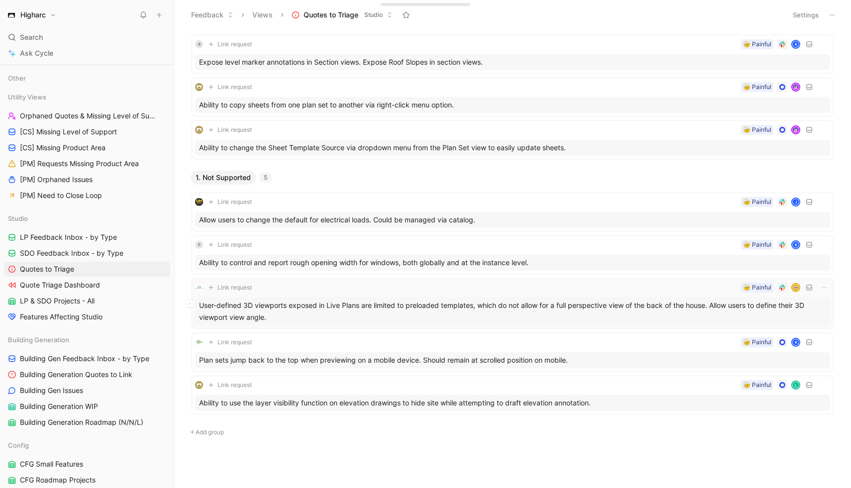
click at [382, 311] on div "User-defined 3D viewports exposed in Live Plans are limited to preloaded templa…" at bounding box center [512, 312] width 635 height 28
click at [405, 253] on div "P Link request 🤕 Painful K Ability to control and report rough opening width fo…" at bounding box center [512, 255] width 635 height 32
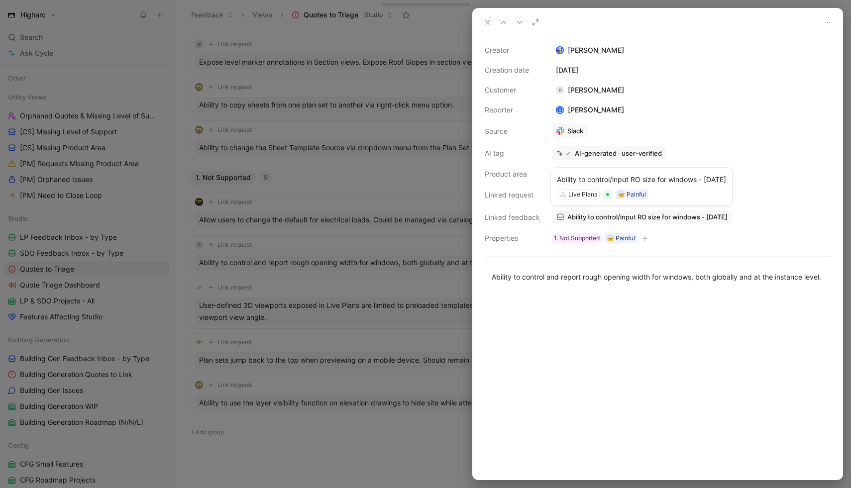
click at [615, 216] on span "Ability to control/input RO size for windows - [DATE]" at bounding box center [647, 216] width 160 height 9
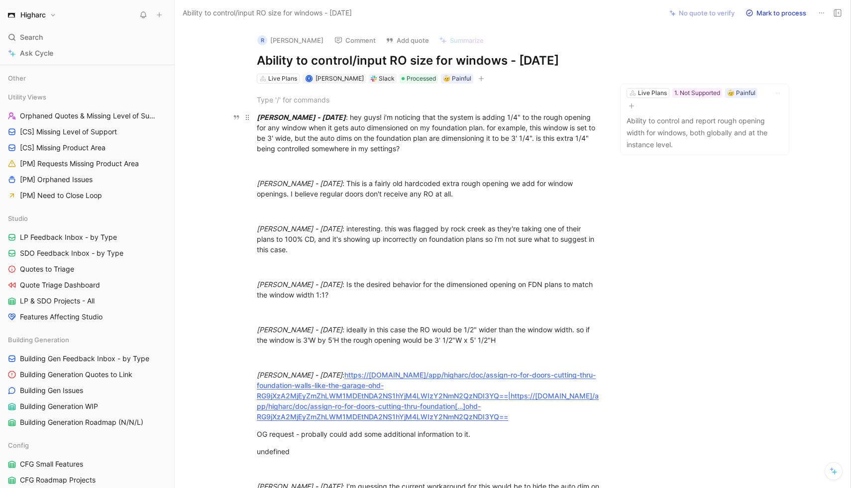
drag, startPoint x: 388, startPoint y: 104, endPoint x: 456, endPoint y: 148, distance: 81.0
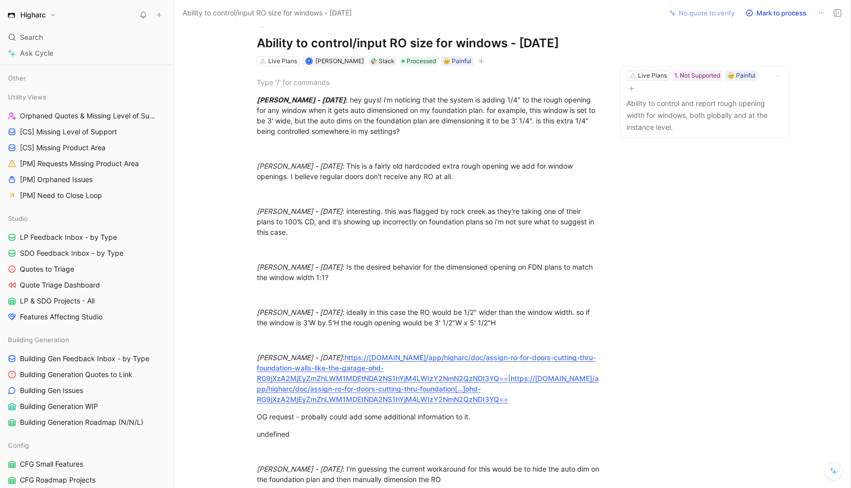
scroll to position [20, 0]
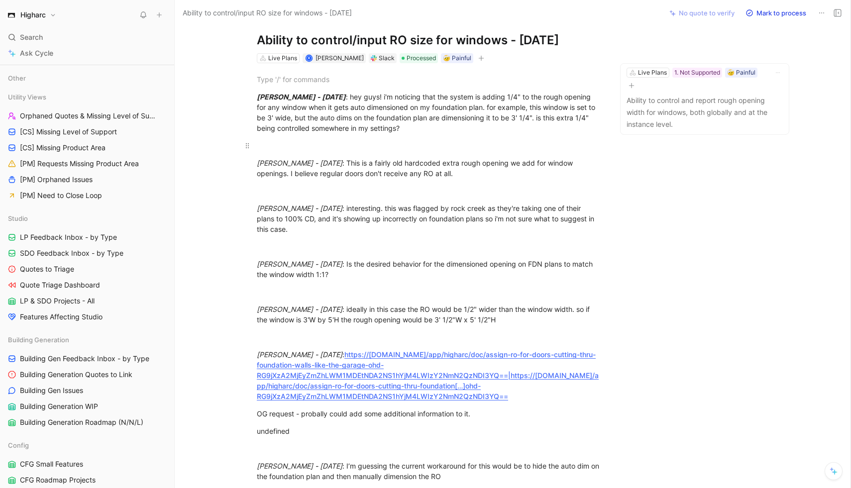
click at [484, 140] on div "[PERSON_NAME] - [DATE] : hey guys! i'm noticing that the system is adding 1/4" …" at bounding box center [429, 319] width 467 height 513
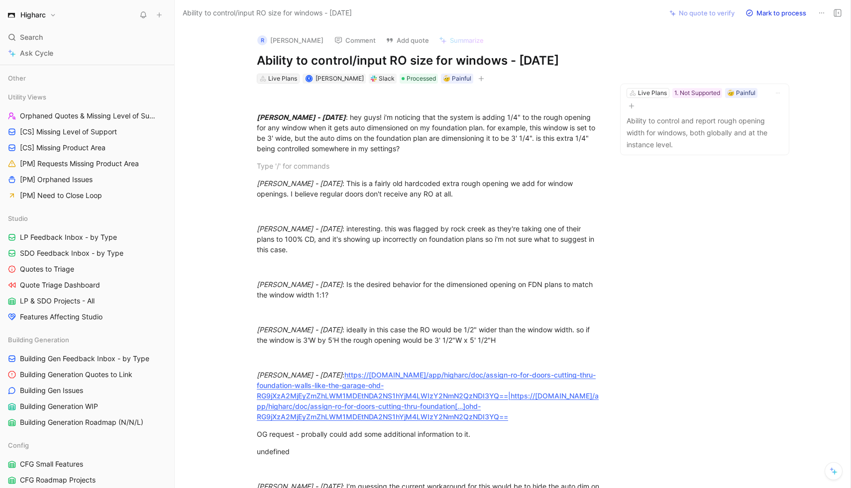
click at [277, 76] on div "Live Plans" at bounding box center [282, 79] width 29 height 10
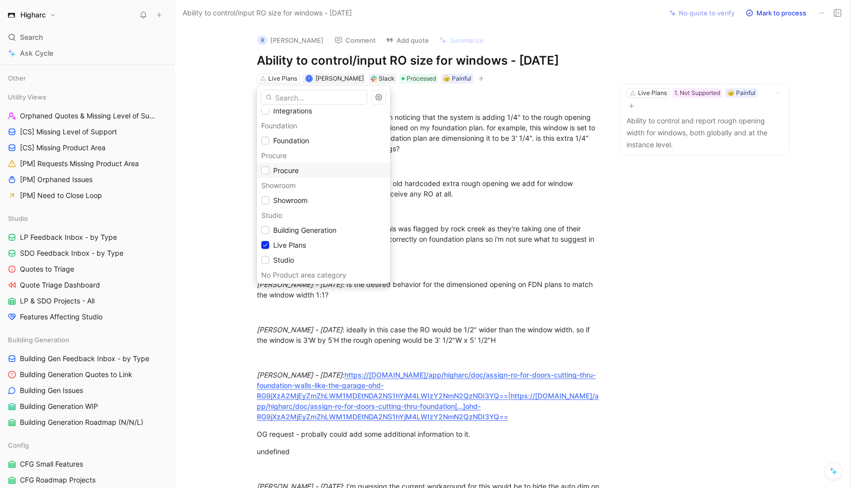
scroll to position [37, 0]
click at [267, 226] on icon at bounding box center [265, 228] width 6 height 6
click at [267, 244] on icon at bounding box center [265, 243] width 6 height 6
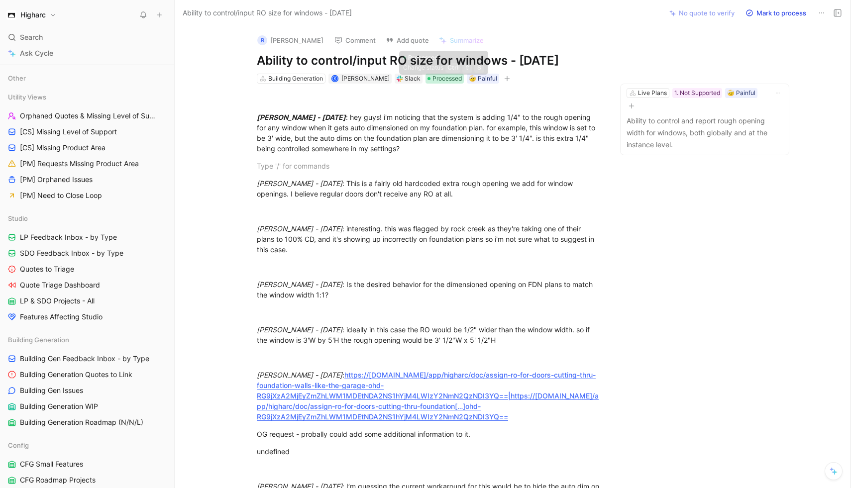
click at [446, 80] on span "Processed" at bounding box center [446, 79] width 29 height 10
click at [287, 78] on div "Building Generation" at bounding box center [295, 79] width 55 height 10
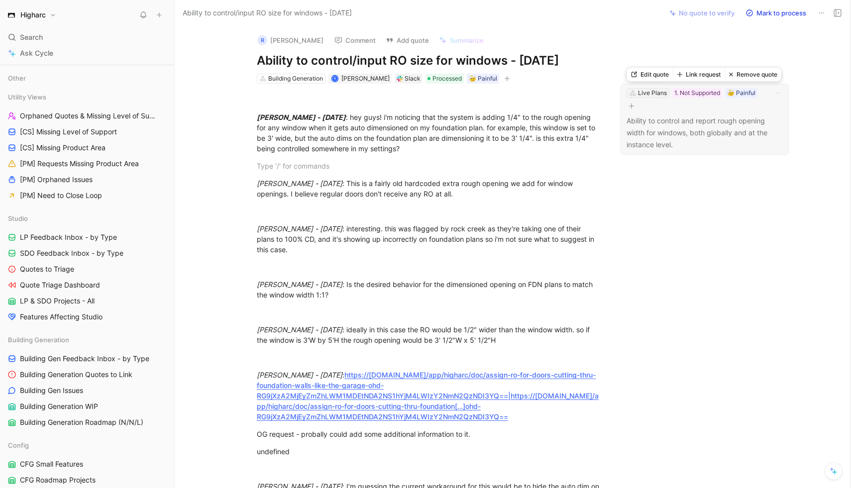
click at [615, 94] on div "Live Plans" at bounding box center [652, 93] width 29 height 10
type input "build"
click at [615, 123] on div "Build ing Generation" at bounding box center [692, 130] width 133 height 15
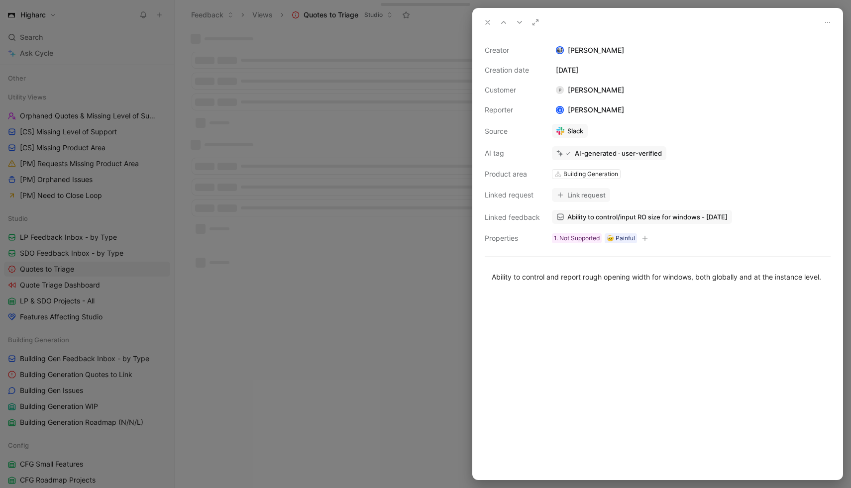
click at [489, 21] on icon at bounding box center [488, 22] width 8 height 8
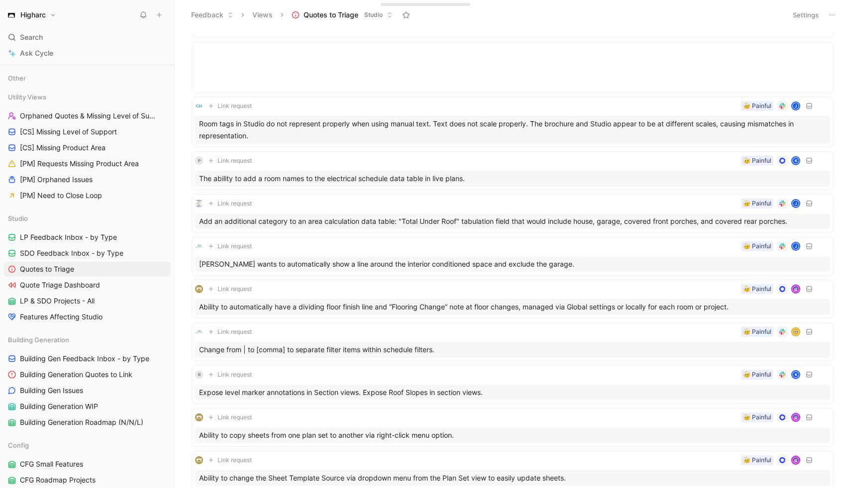
scroll to position [2451, 0]
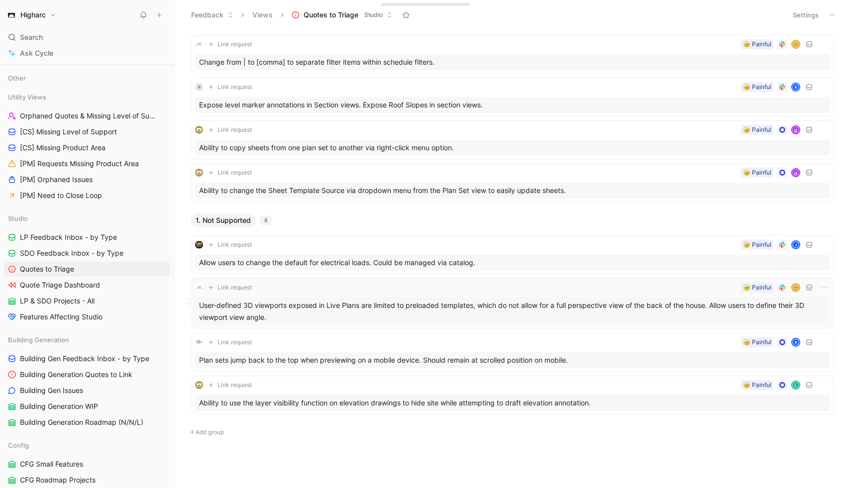
click at [414, 314] on div "User-defined 3D viewports exposed in Live Plans are limited to preloaded templa…" at bounding box center [512, 312] width 635 height 28
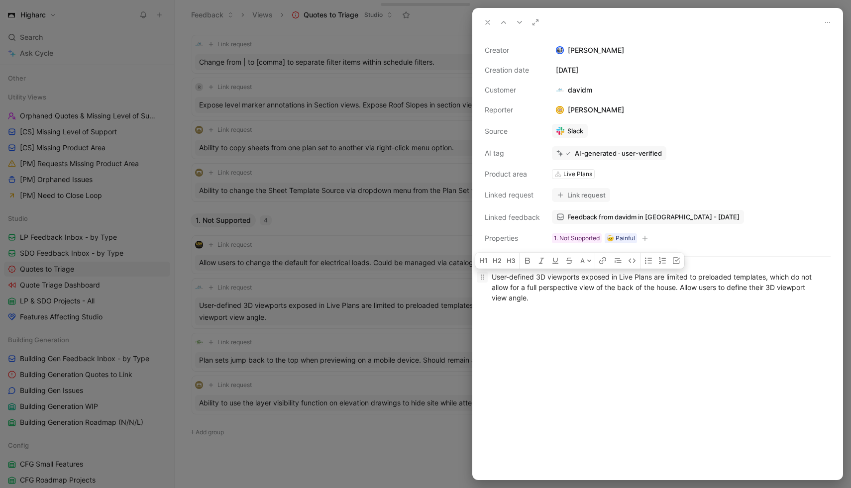
drag, startPoint x: 548, startPoint y: 300, endPoint x: 484, endPoint y: 279, distance: 67.8
click at [485, 279] on p "User-defined 3D viewports exposed in Live Plans are limited to preloaded templa…" at bounding box center [658, 287] width 370 height 37
click at [615, 289] on div "User-defined 3D viewports exposed in Live Plans are limited to preloaded templa…" at bounding box center [658, 287] width 332 height 31
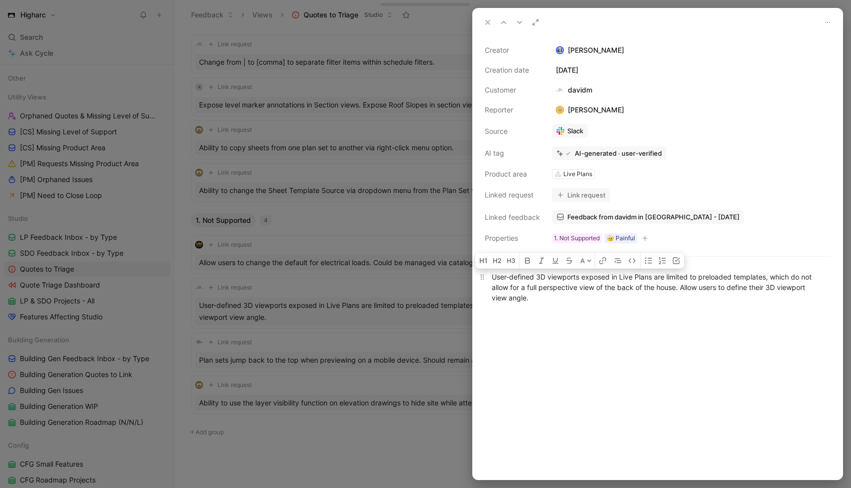
click at [615, 304] on p "User-defined 3D viewports exposed in Live Plans are limited to preloaded templa…" at bounding box center [658, 287] width 370 height 37
click at [607, 215] on span "Feedback from davidm in [GEOGRAPHIC_DATA] - [DATE]" at bounding box center [653, 216] width 172 height 9
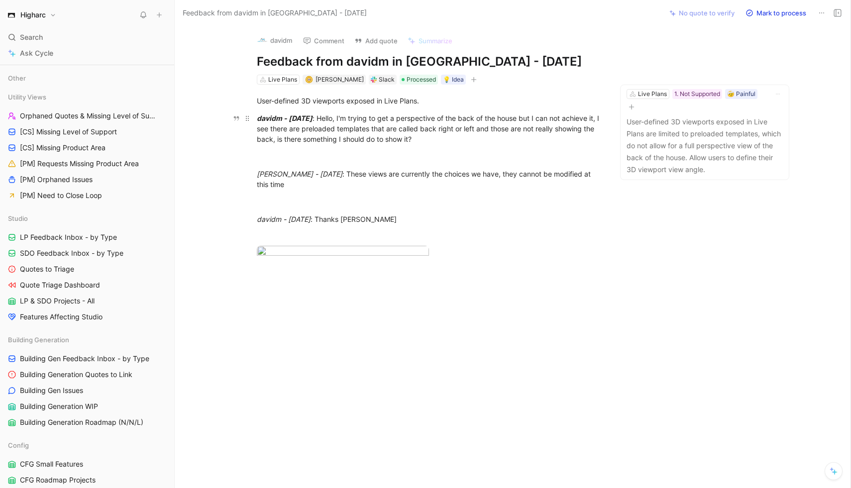
drag, startPoint x: 335, startPoint y: 190, endPoint x: 254, endPoint y: 116, distance: 109.5
click at [254, 116] on div "User-defined 3D viewports exposed in Live Plans. davidm - [DATE] : Hello, I'm t…" at bounding box center [429, 185] width 467 height 200
click at [388, 191] on p "[PERSON_NAME] - [DATE] : These views are currently the choices we have, they ca…" at bounding box center [429, 179] width 382 height 27
click at [615, 153] on p "User-defined 3D viewports exposed in Live Plans are limited to preloaded templa…" at bounding box center [704, 146] width 156 height 60
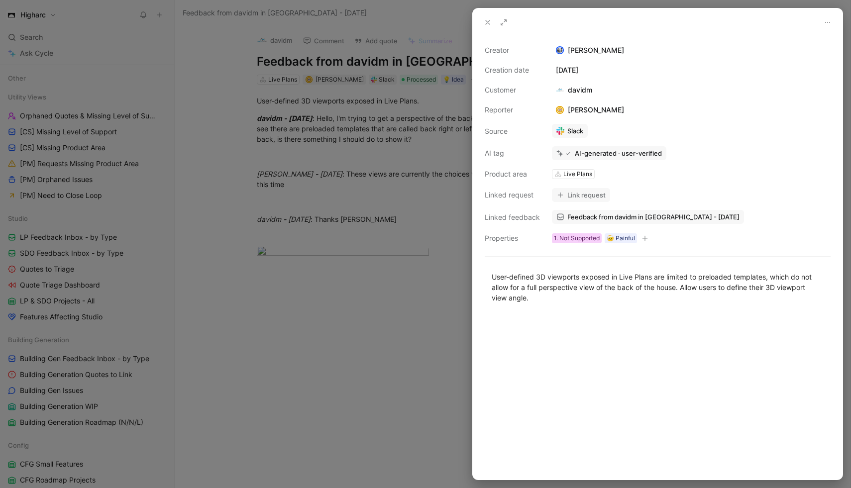
click at [584, 236] on div "1. Not Supported" at bounding box center [577, 238] width 46 height 10
click at [485, 23] on icon at bounding box center [488, 22] width 8 height 8
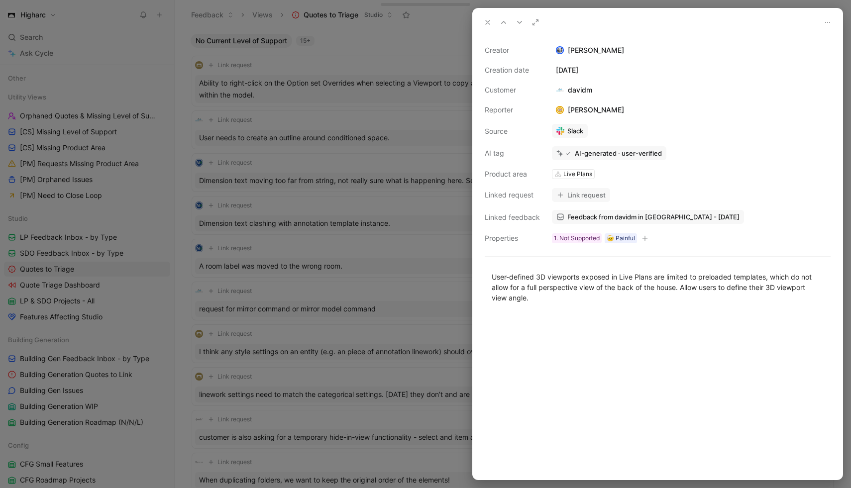
click at [418, 287] on div at bounding box center [425, 244] width 851 height 488
